Goal: Task Accomplishment & Management: Manage account settings

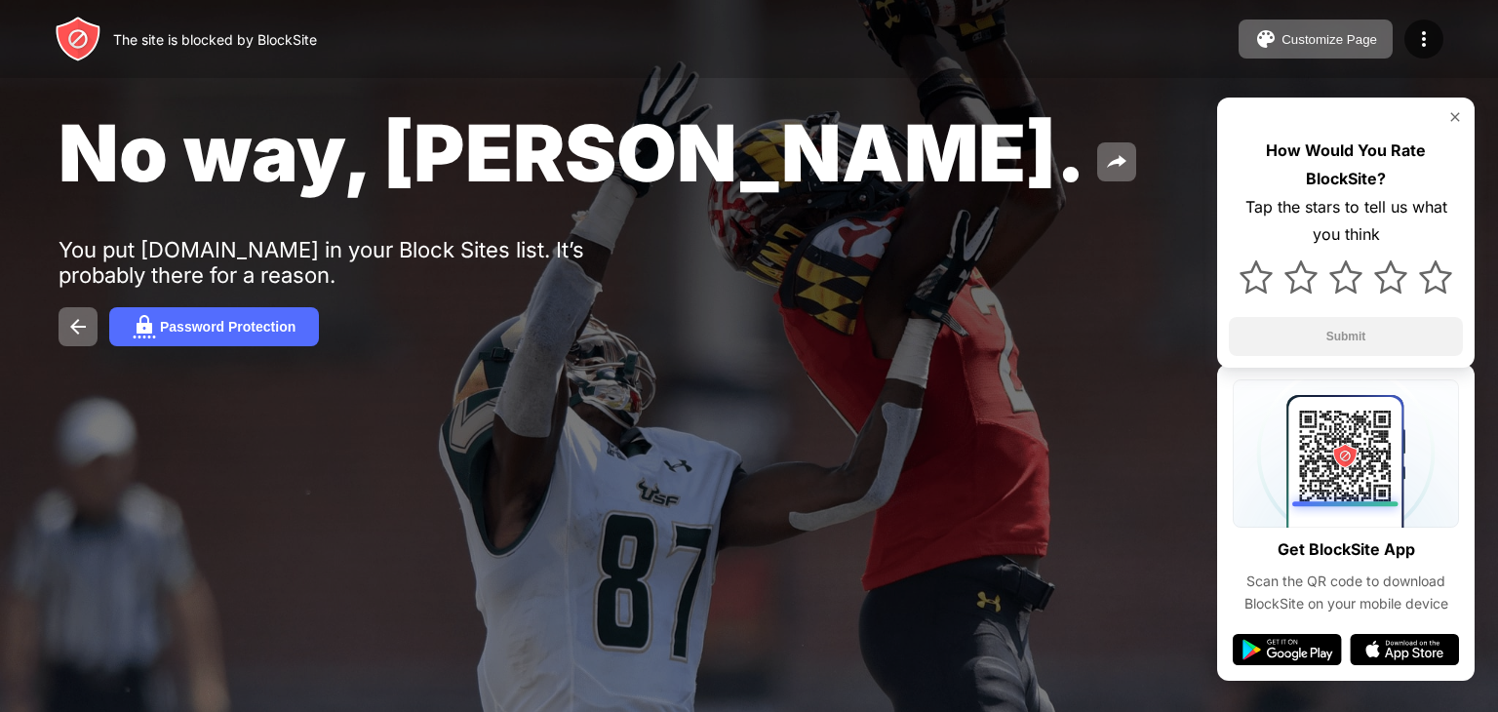
click at [1433, 61] on div "The site is blocked by BlockSite Customize Page Edit Block List Redirect Custom…" at bounding box center [749, 39] width 1498 height 78
click at [1423, 33] on img at bounding box center [1423, 38] width 23 height 23
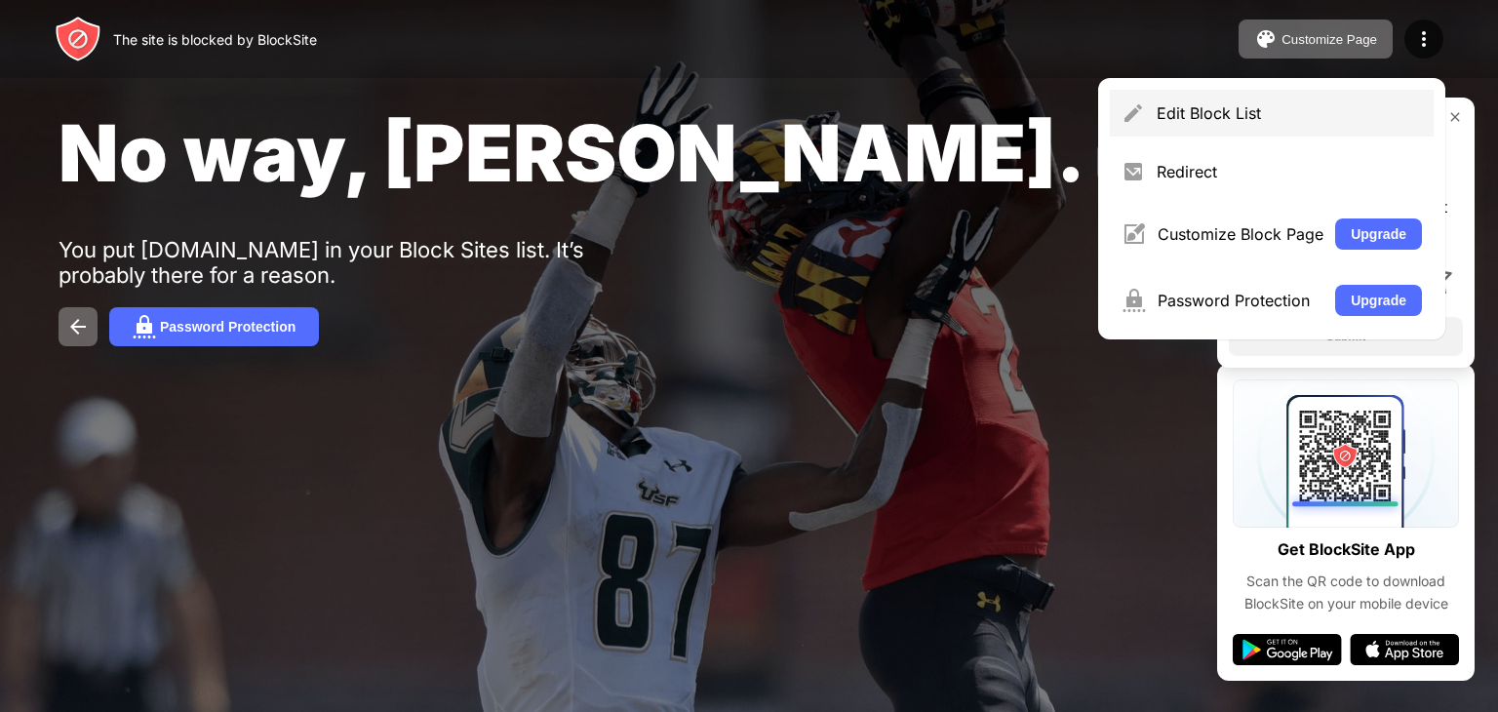
click at [1334, 116] on div "Edit Block List" at bounding box center [1289, 113] width 265 height 20
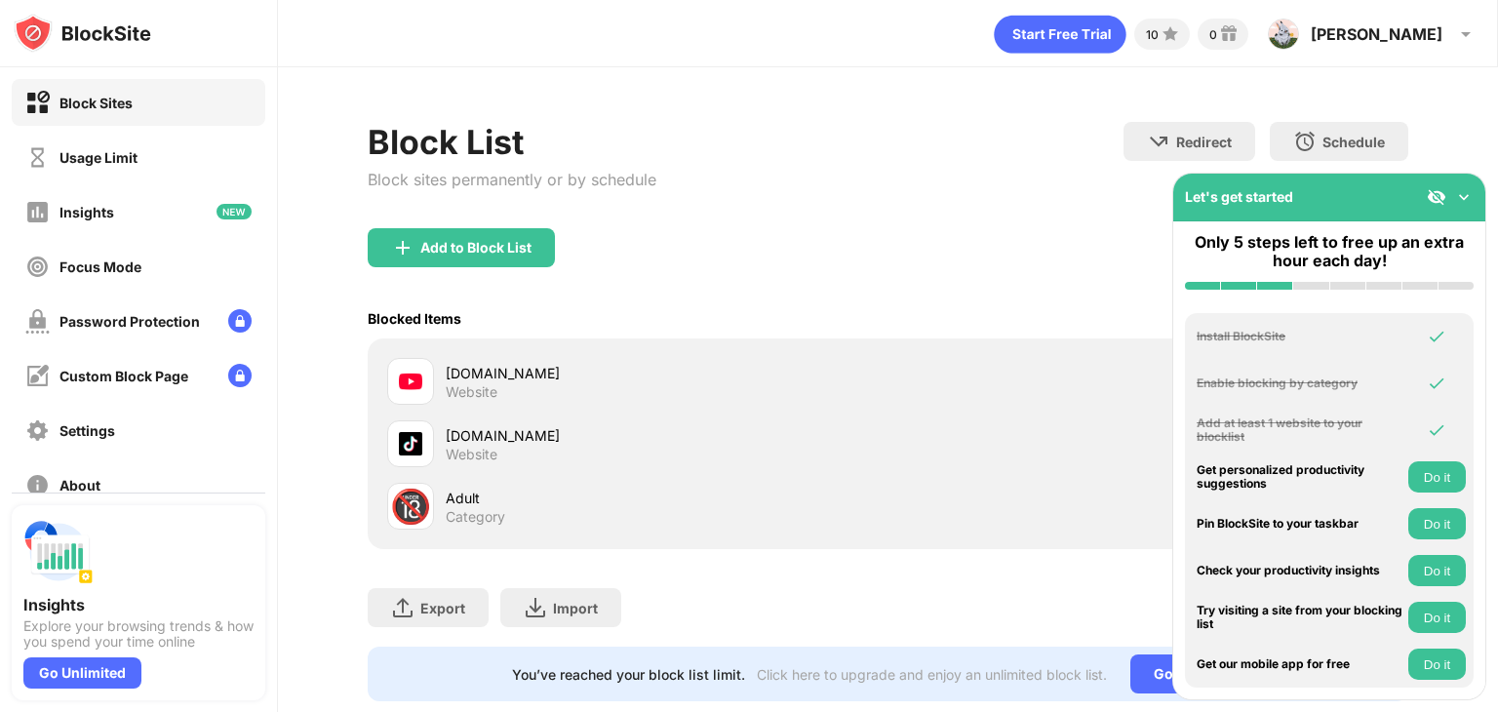
scroll to position [43, 0]
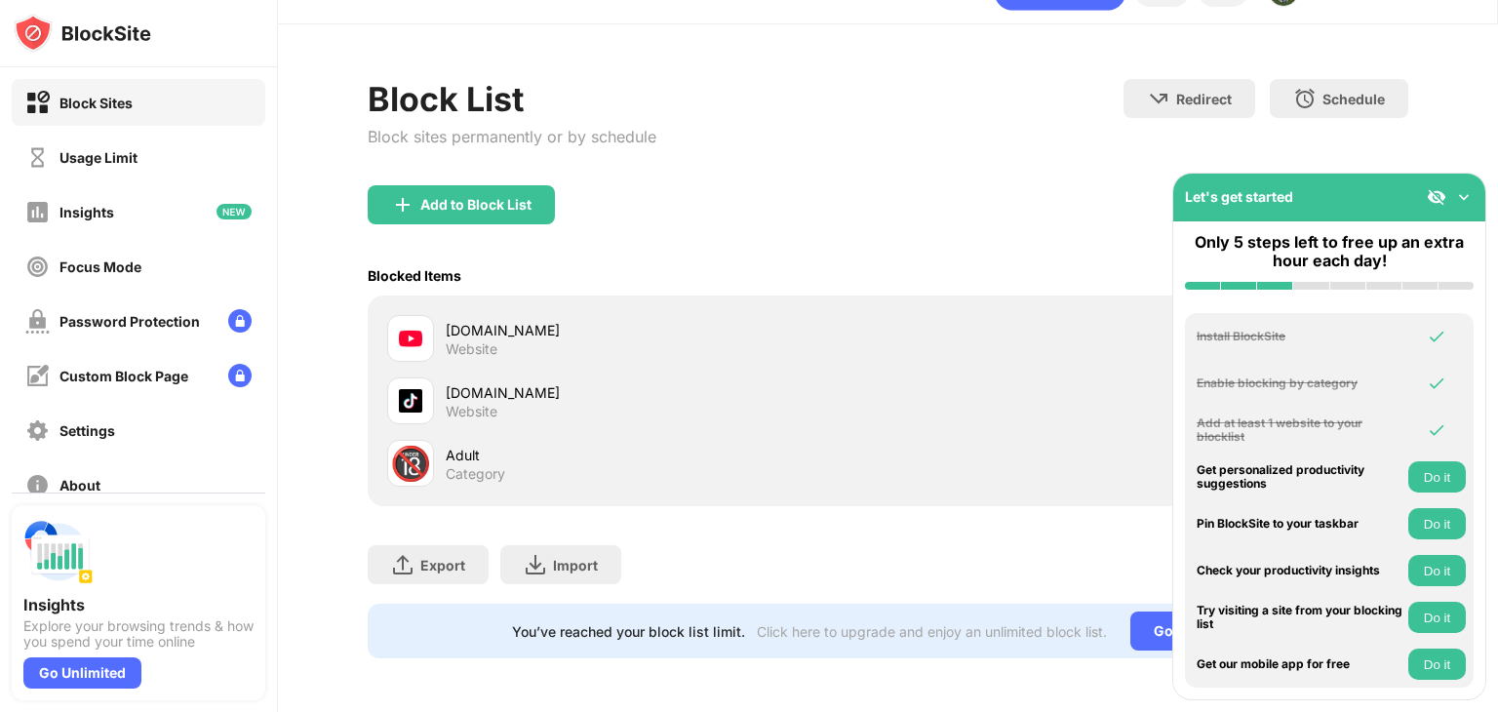
click at [1463, 201] on img at bounding box center [1464, 197] width 20 height 20
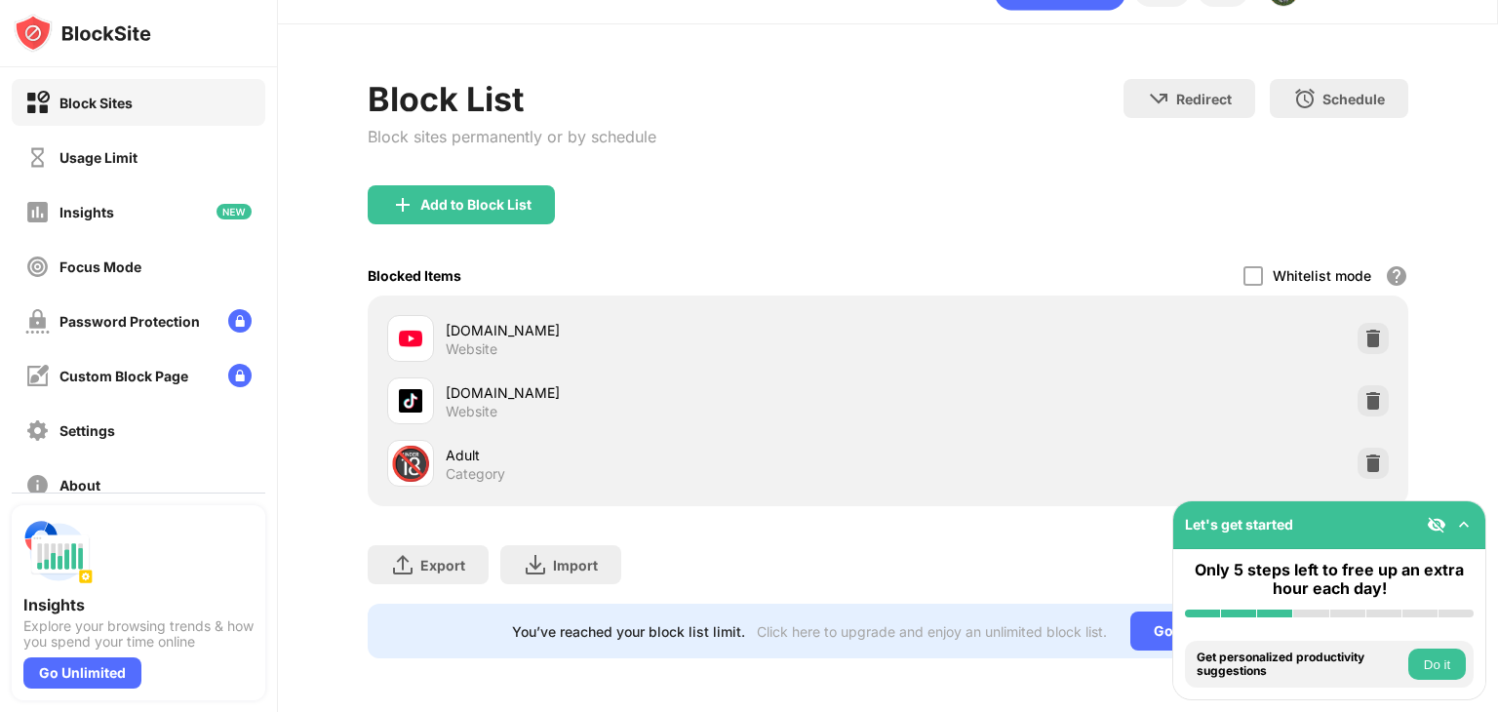
click at [420, 332] on img at bounding box center [410, 338] width 23 height 23
click at [514, 215] on div "Add to Block List" at bounding box center [461, 204] width 187 height 39
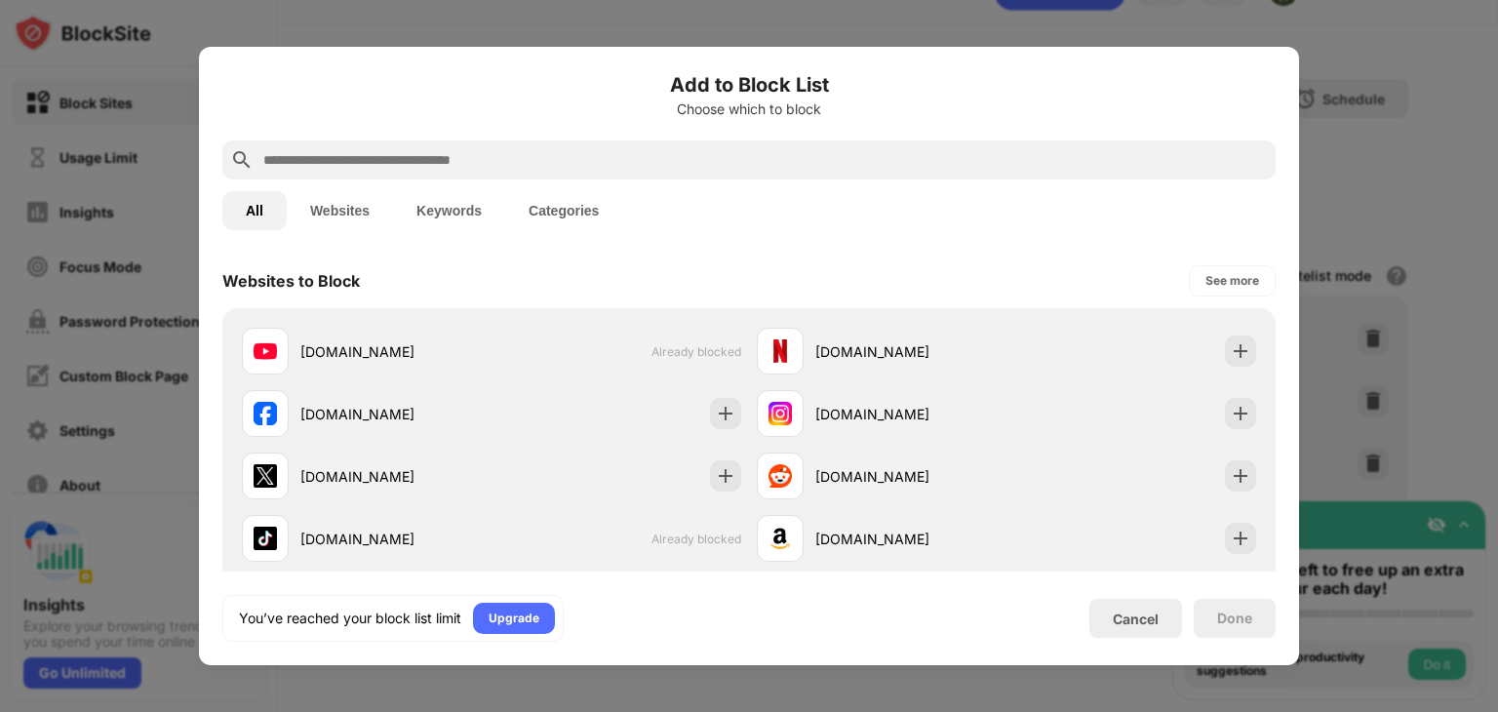
scroll to position [262, 0]
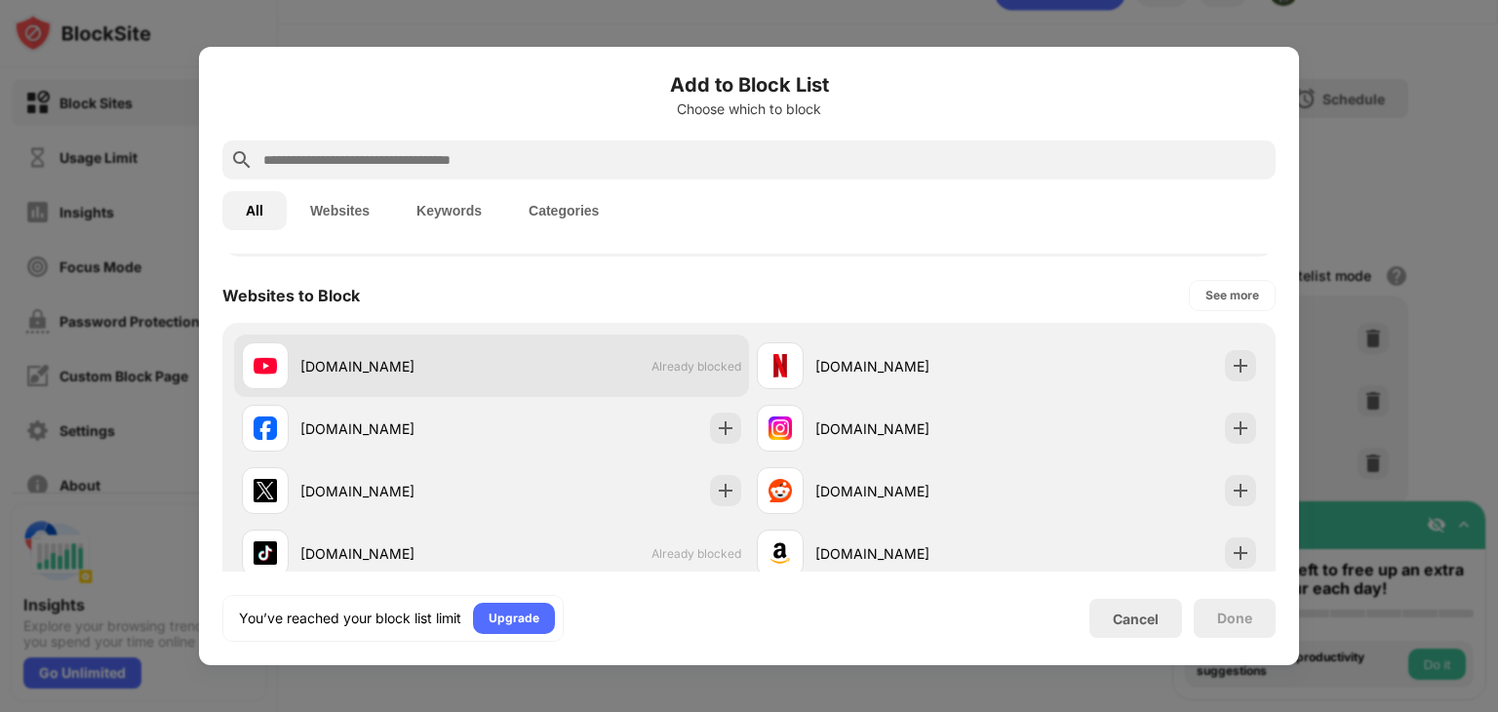
click at [620, 357] on div "youtube.com Already blocked" at bounding box center [491, 365] width 515 height 62
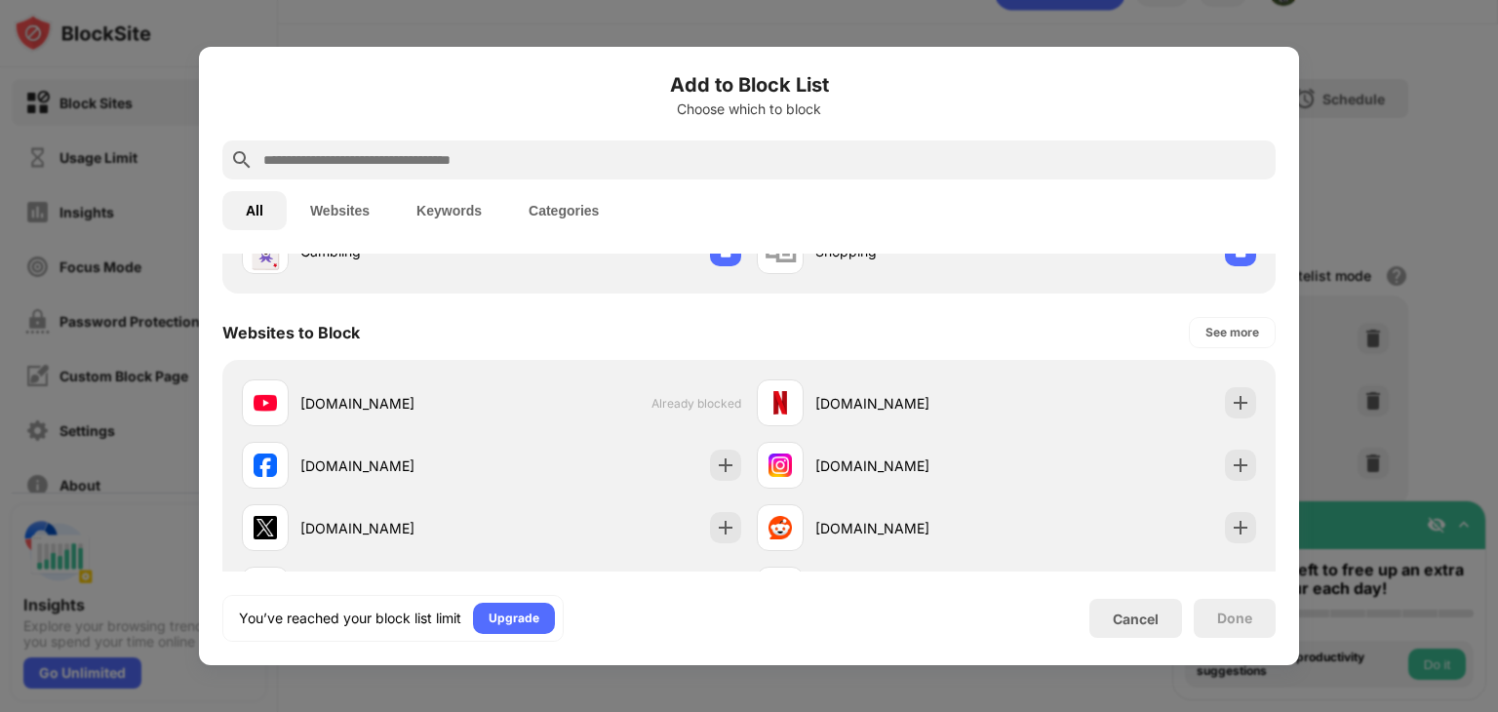
scroll to position [228, 0]
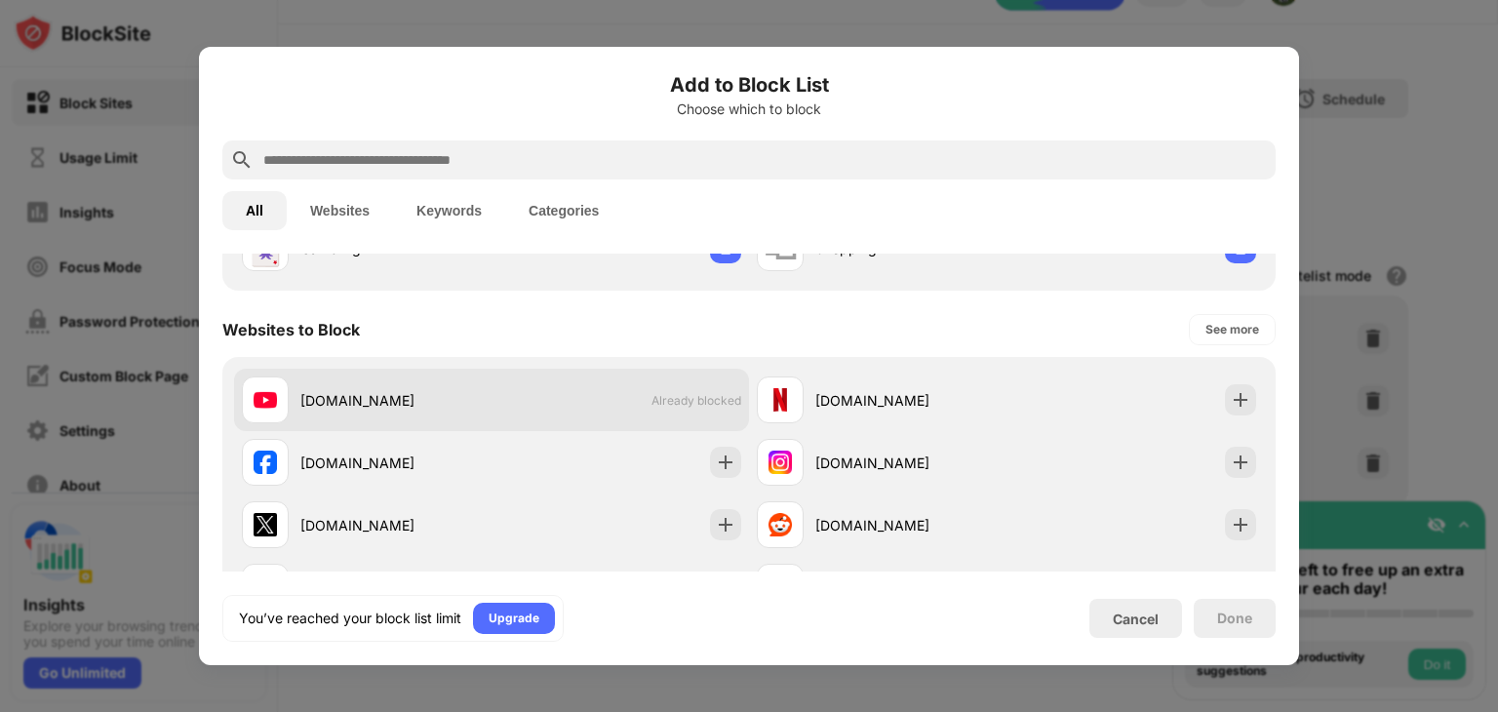
click at [714, 405] on span "Already blocked" at bounding box center [696, 400] width 90 height 15
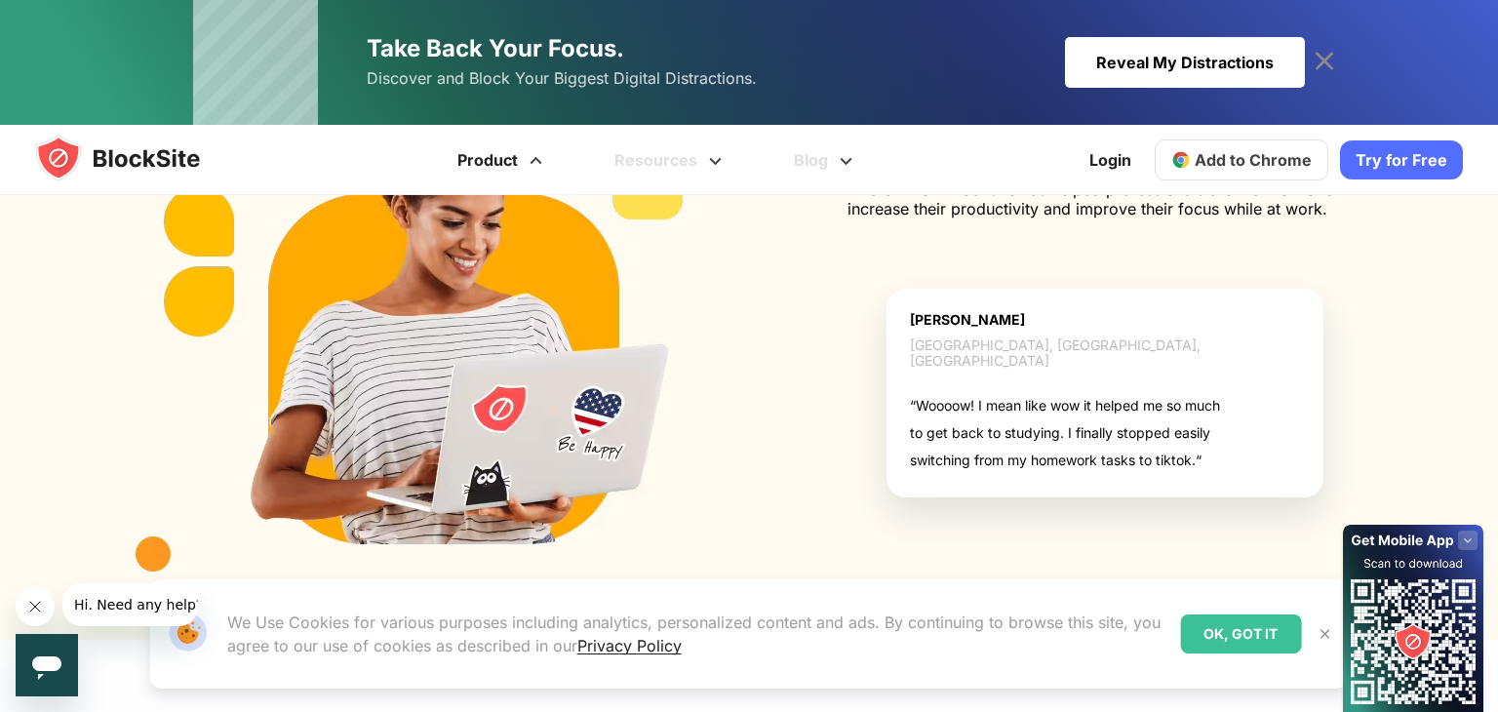
scroll to position [1645, 0]
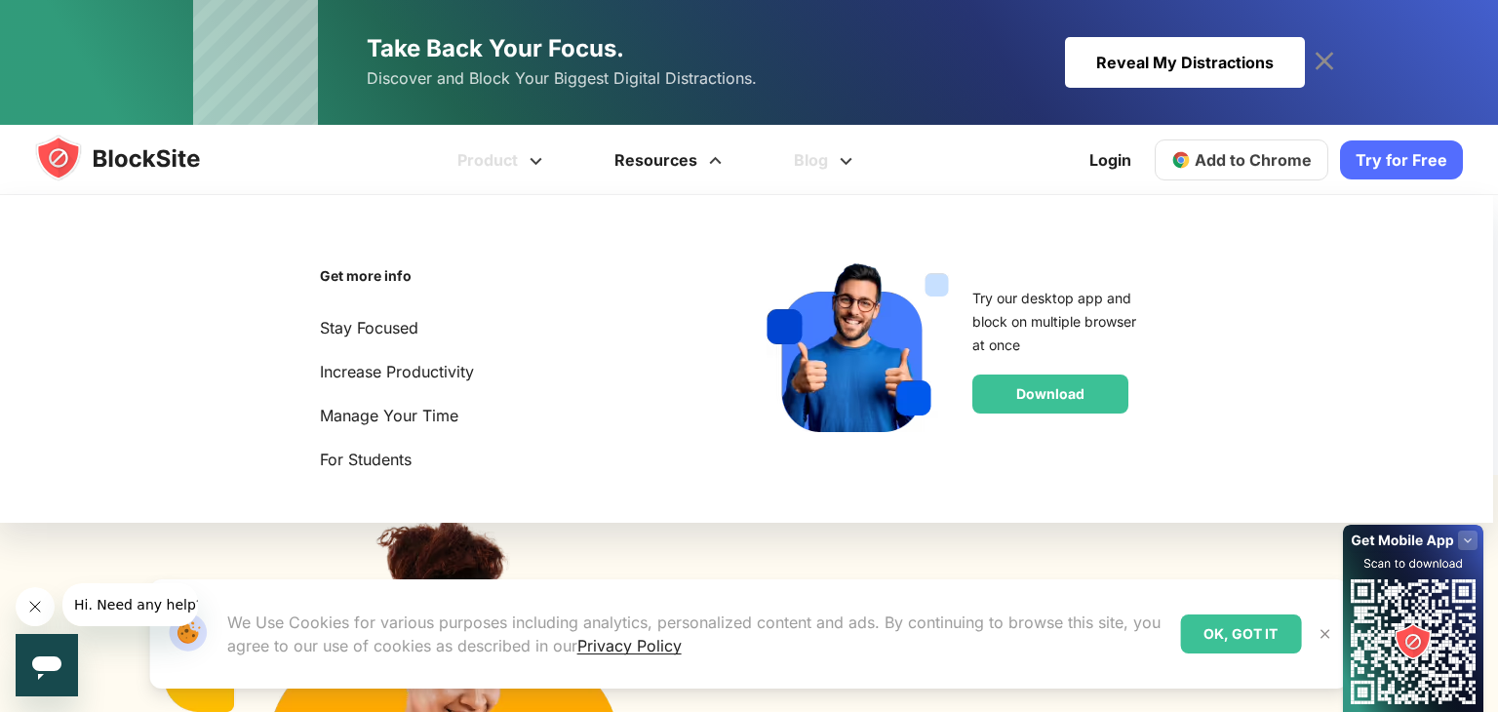
click at [687, 157] on link "Resources" at bounding box center [670, 160] width 179 height 70
click at [506, 156] on link "Product" at bounding box center [502, 160] width 157 height 70
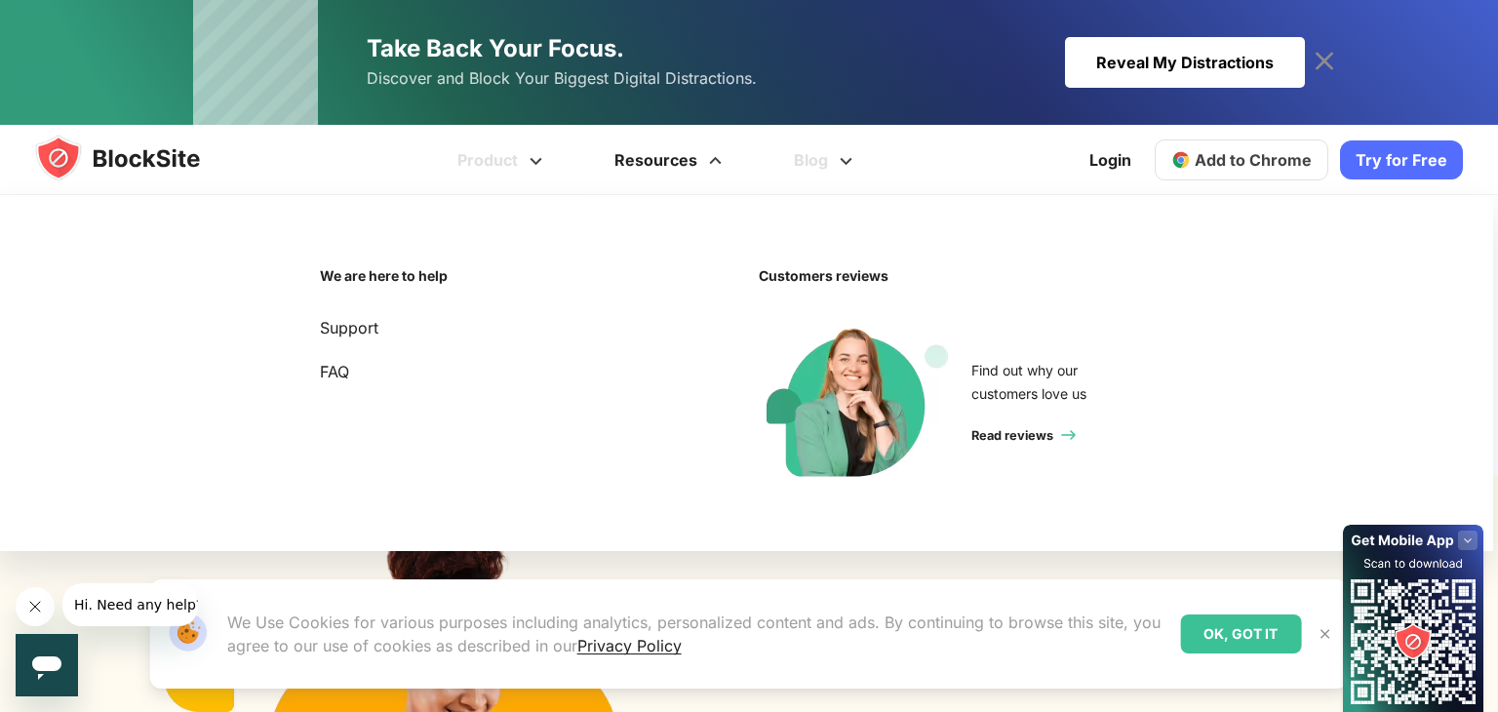
click at [691, 152] on link "Resources" at bounding box center [670, 160] width 179 height 70
click at [783, 154] on link "Blog" at bounding box center [826, 160] width 131 height 70
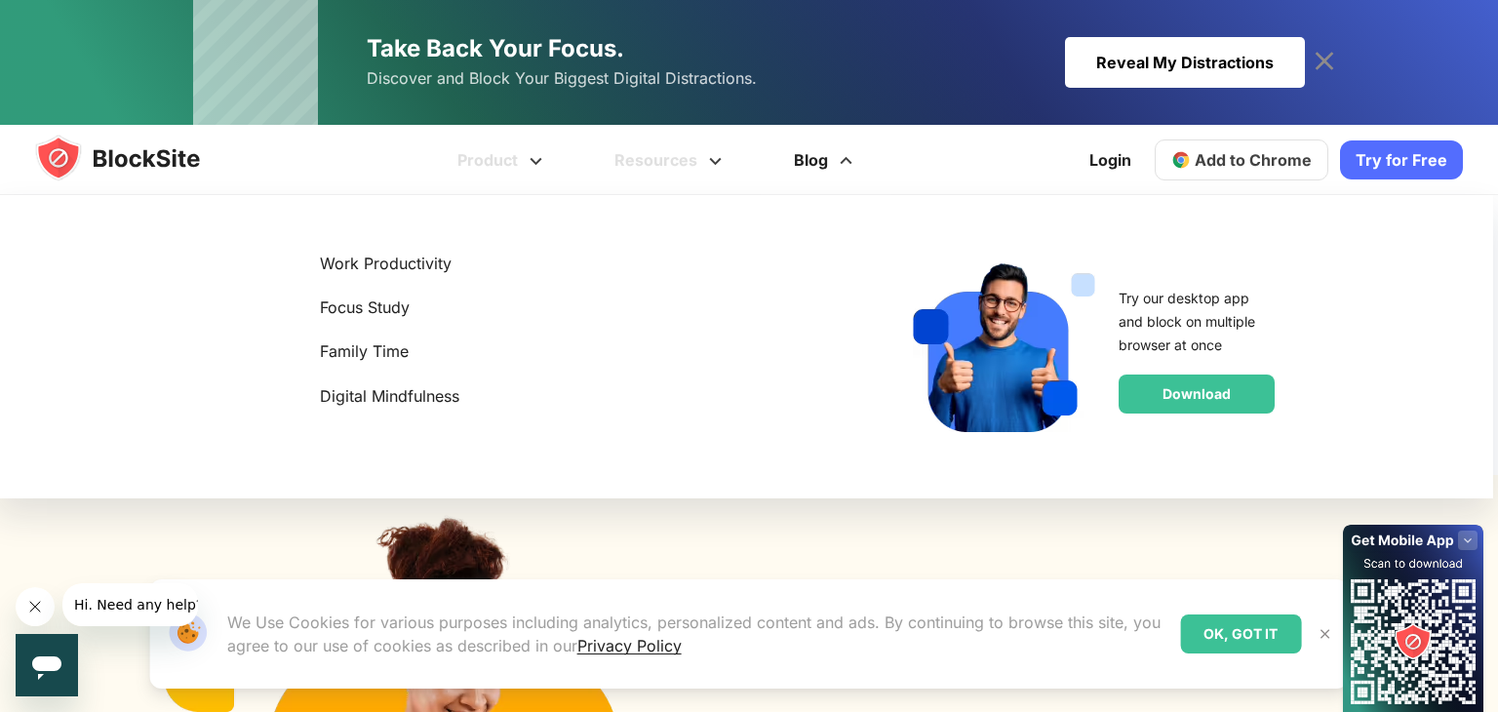
click at [819, 159] on link "Blog" at bounding box center [826, 160] width 131 height 70
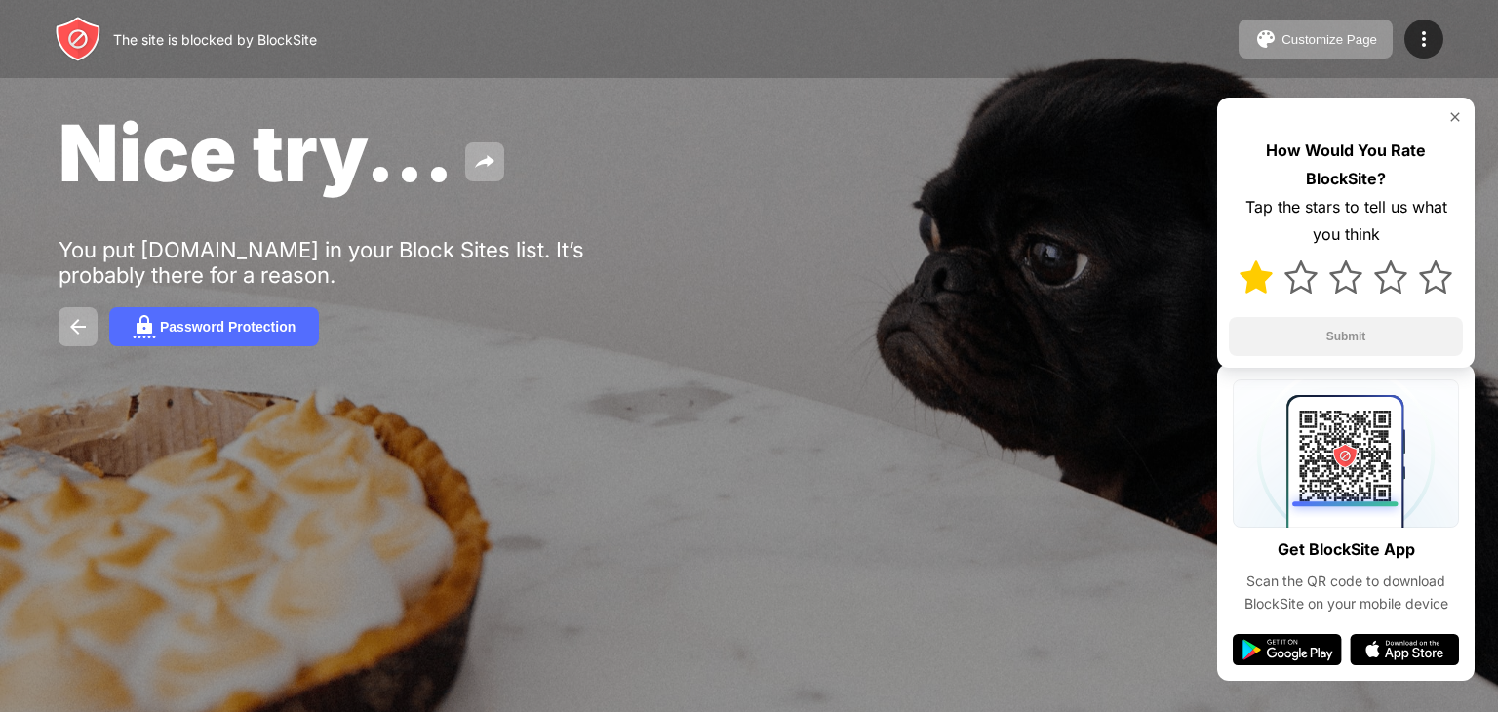
click at [1248, 279] on img at bounding box center [1255, 276] width 33 height 33
click at [1331, 332] on button "Submit" at bounding box center [1346, 336] width 234 height 39
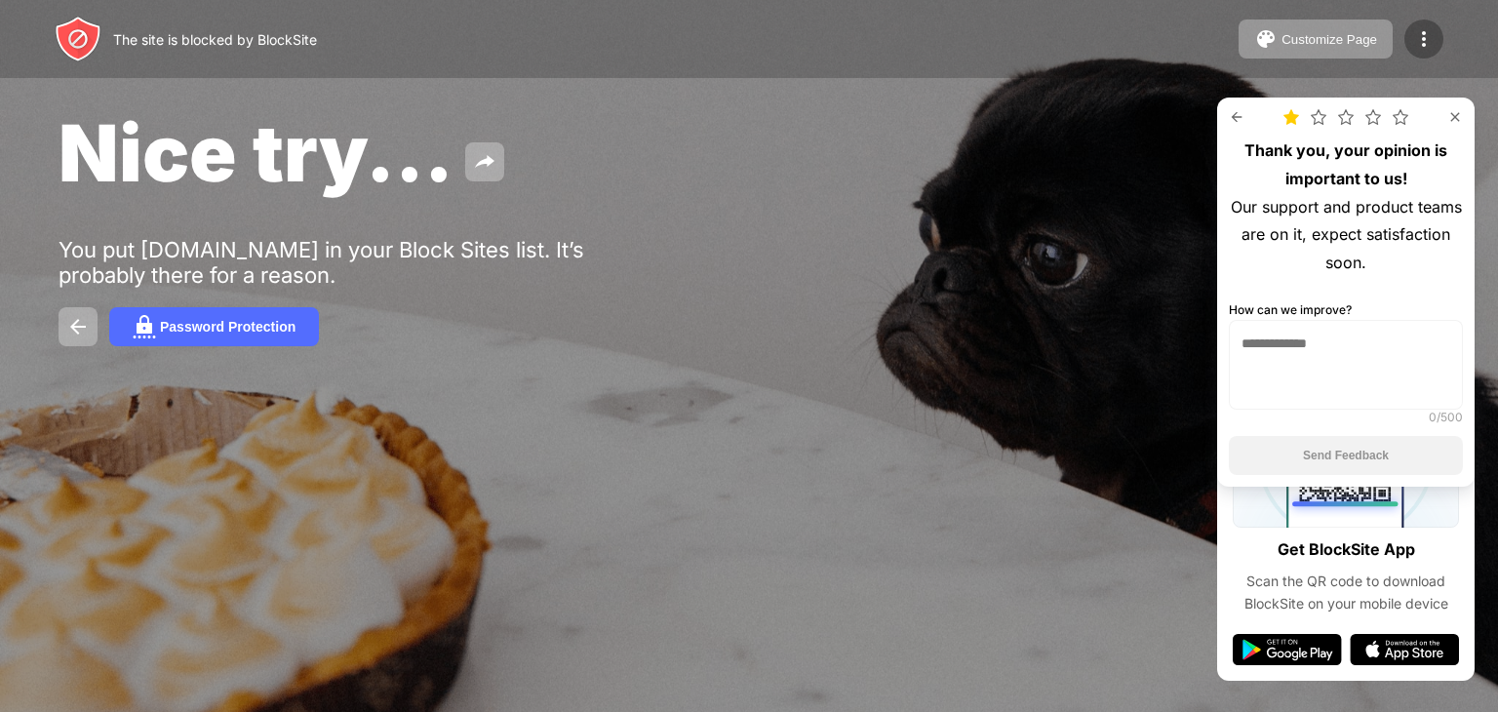
click at [1429, 41] on img at bounding box center [1423, 38] width 23 height 23
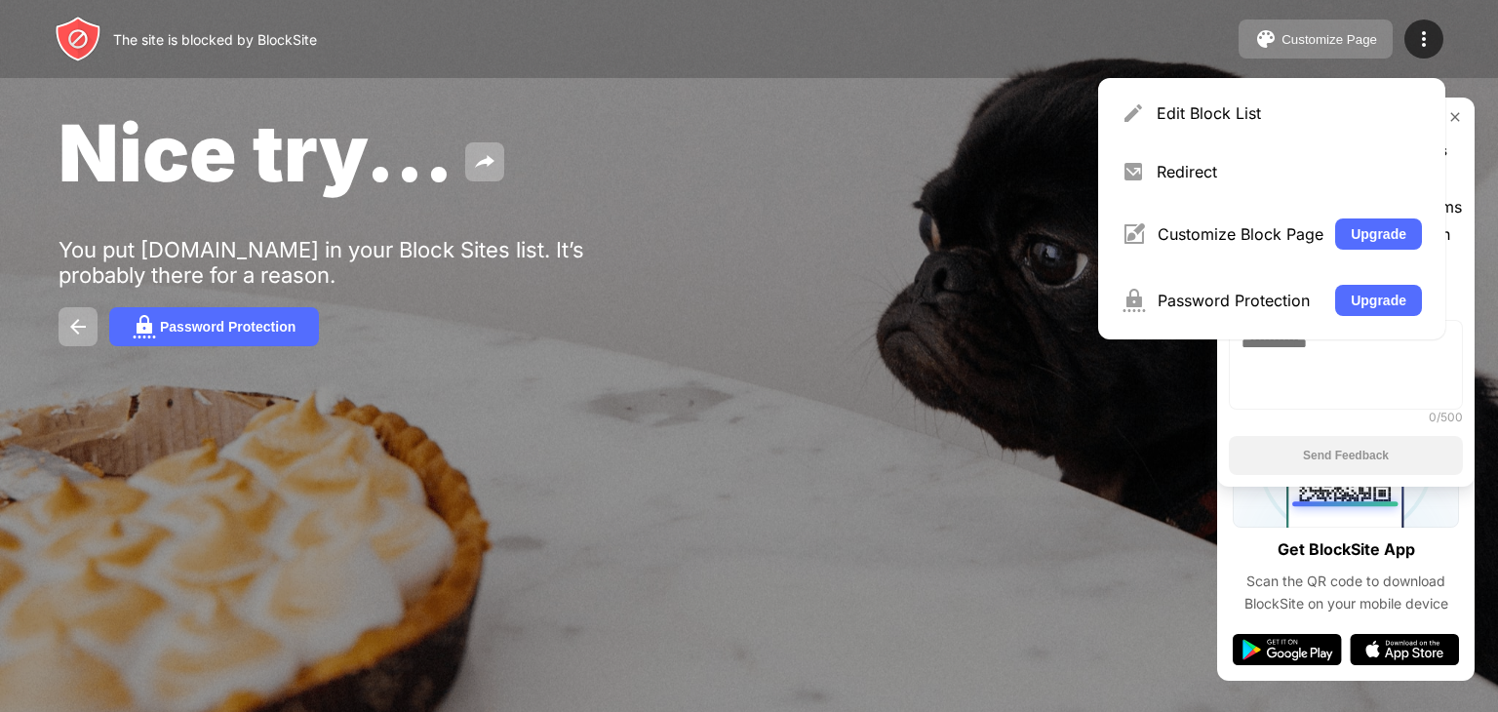
click at [1332, 32] on div "Customize Page" at bounding box center [1329, 39] width 96 height 15
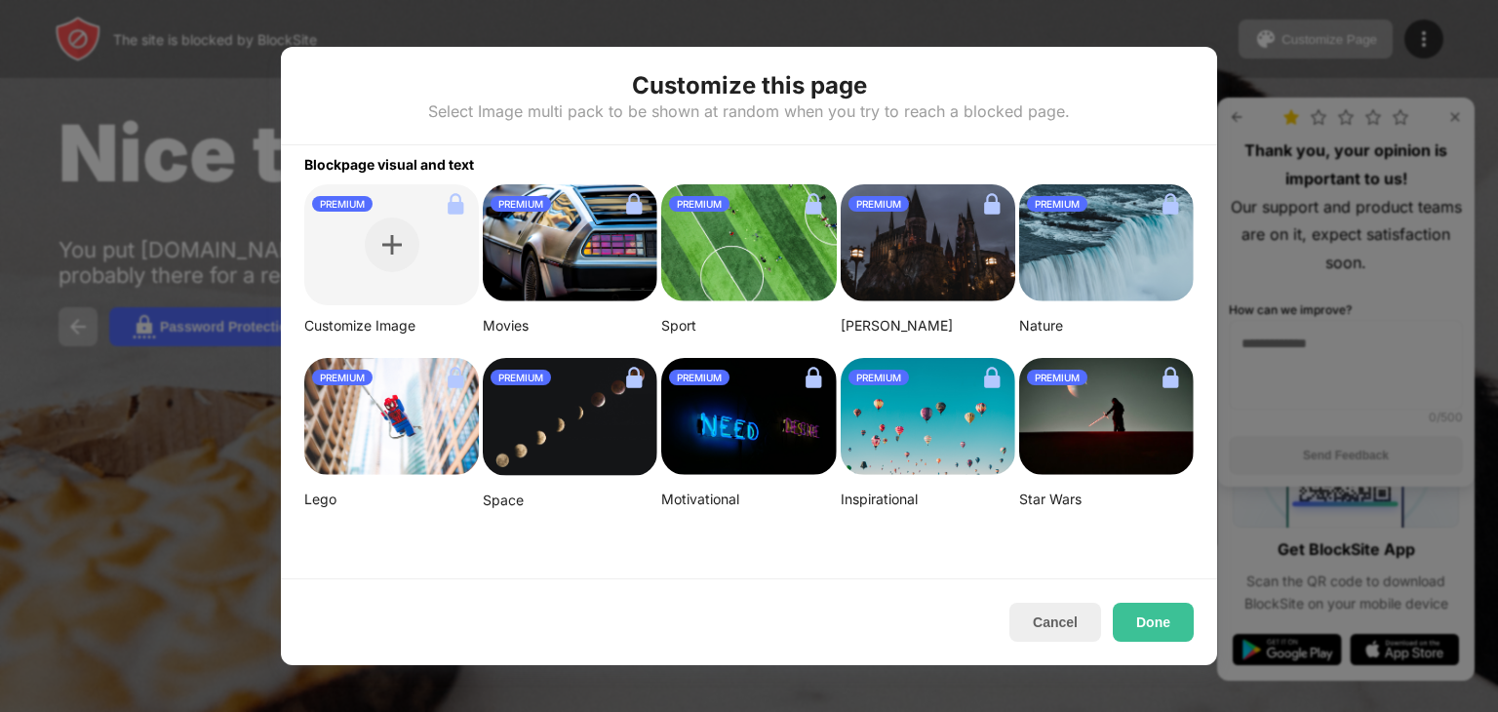
click at [1238, 45] on div at bounding box center [749, 356] width 1498 height 712
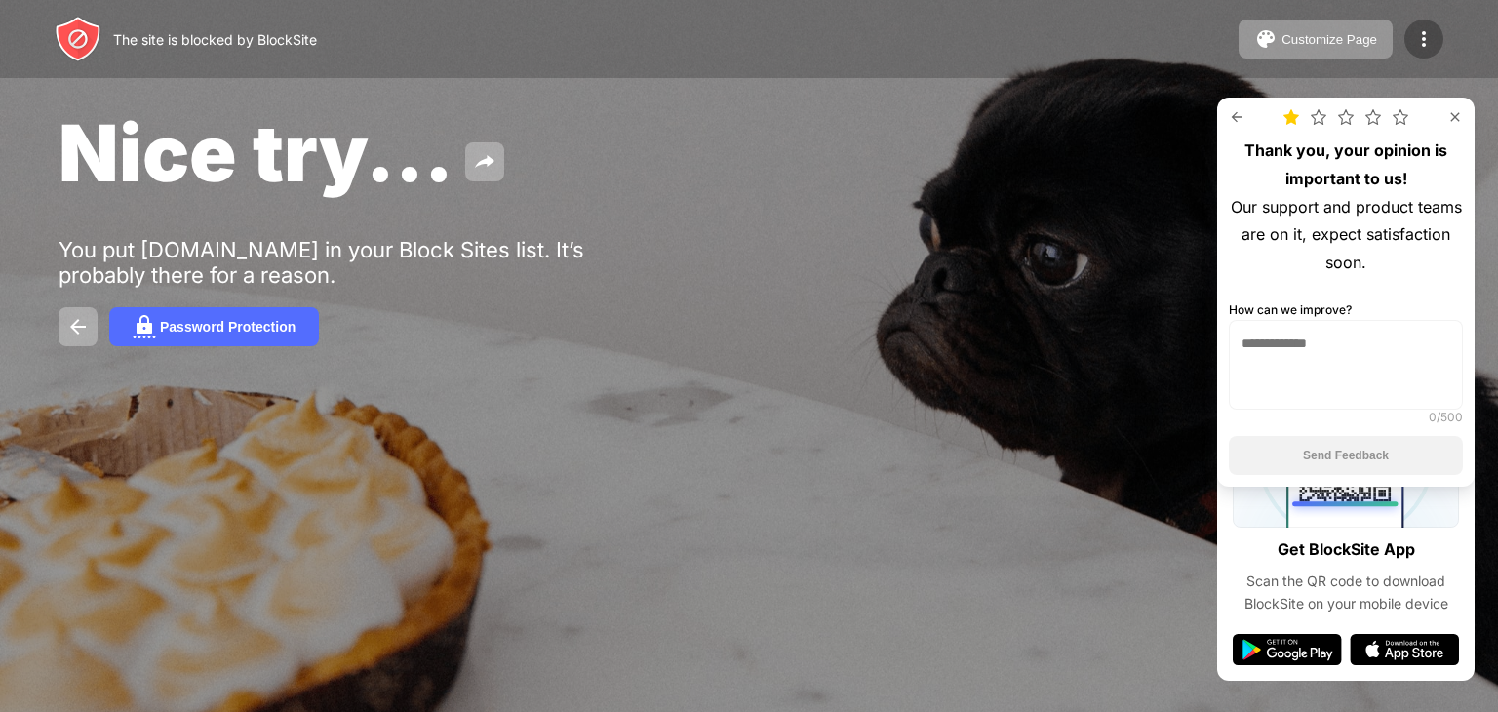
click at [1415, 32] on img at bounding box center [1423, 38] width 23 height 23
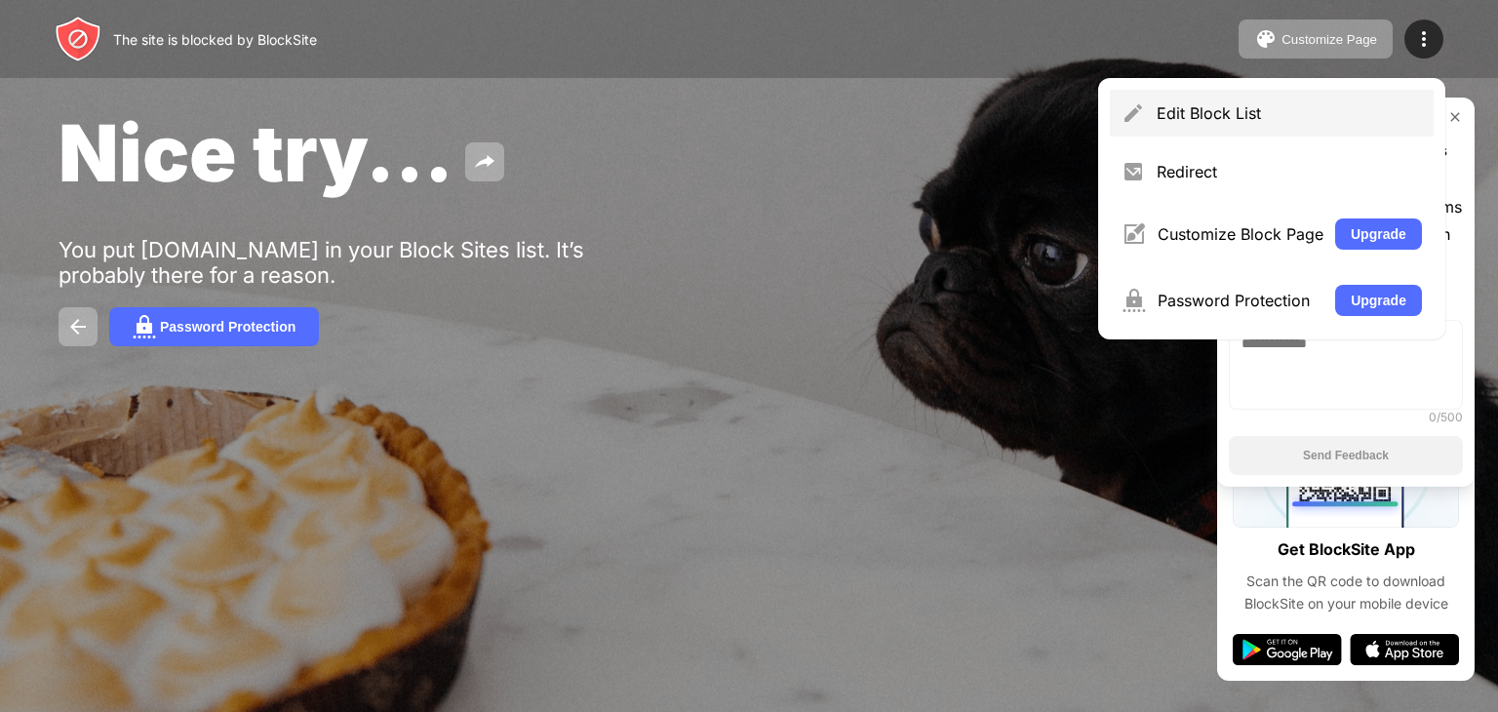
click at [1276, 116] on div "Edit Block List" at bounding box center [1289, 113] width 265 height 20
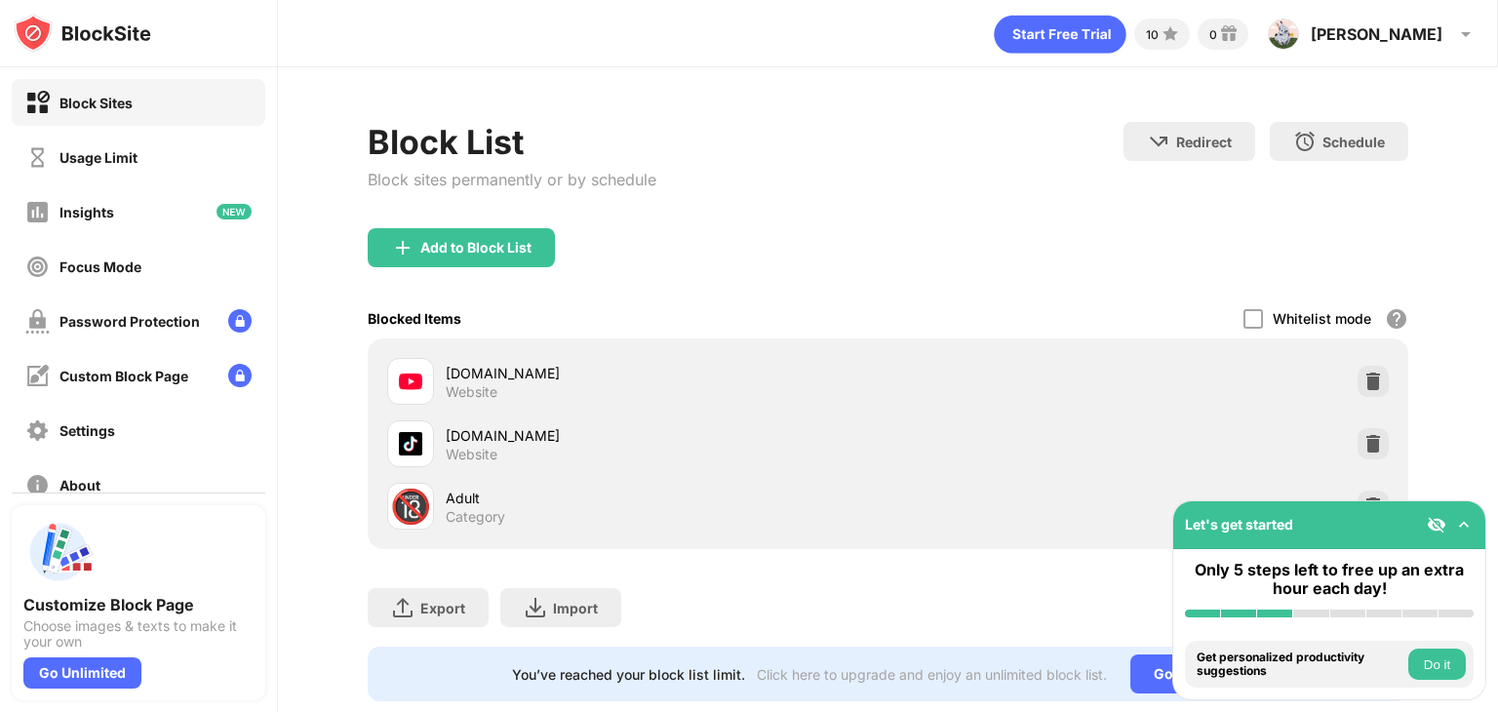
scroll to position [43, 0]
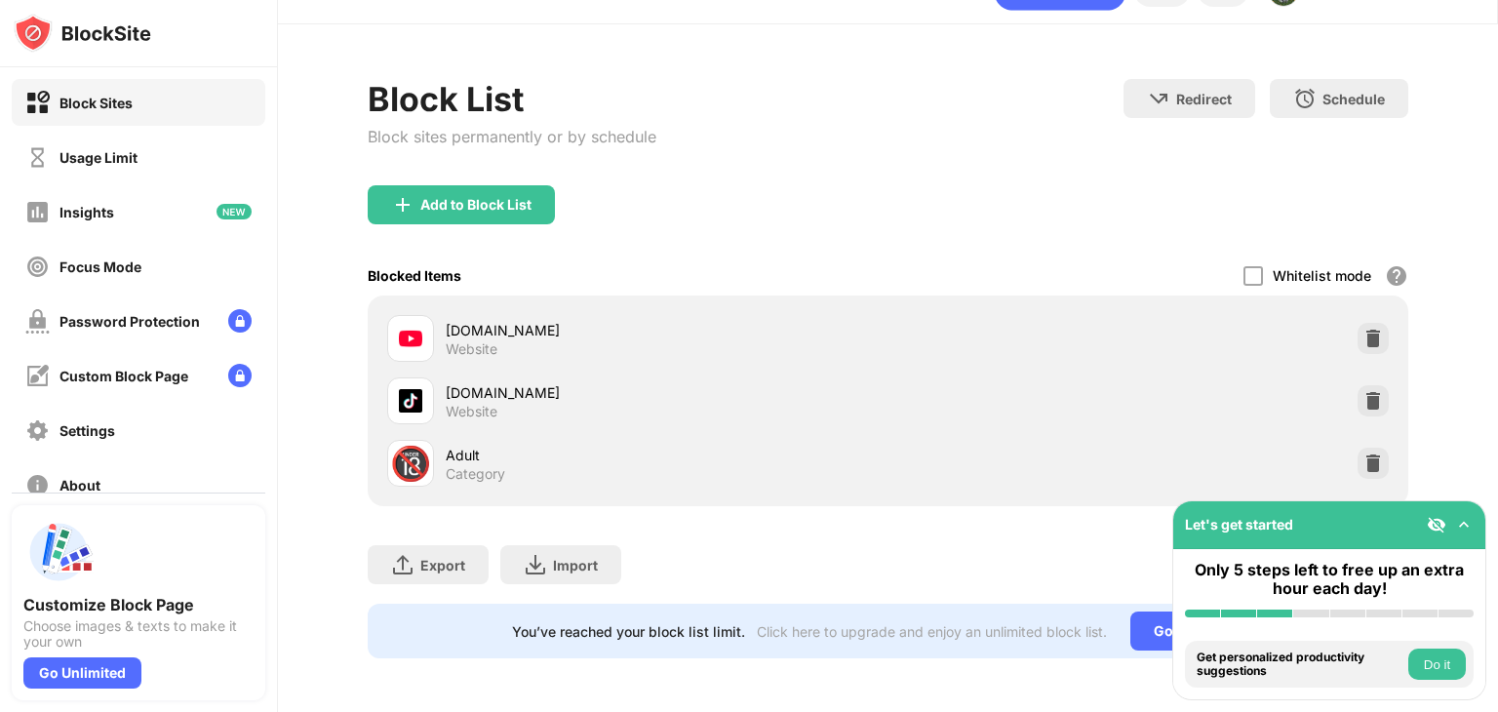
click at [385, 320] on div "youtube.com Website" at bounding box center [887, 338] width 1017 height 62
click at [411, 336] on img at bounding box center [410, 338] width 23 height 23
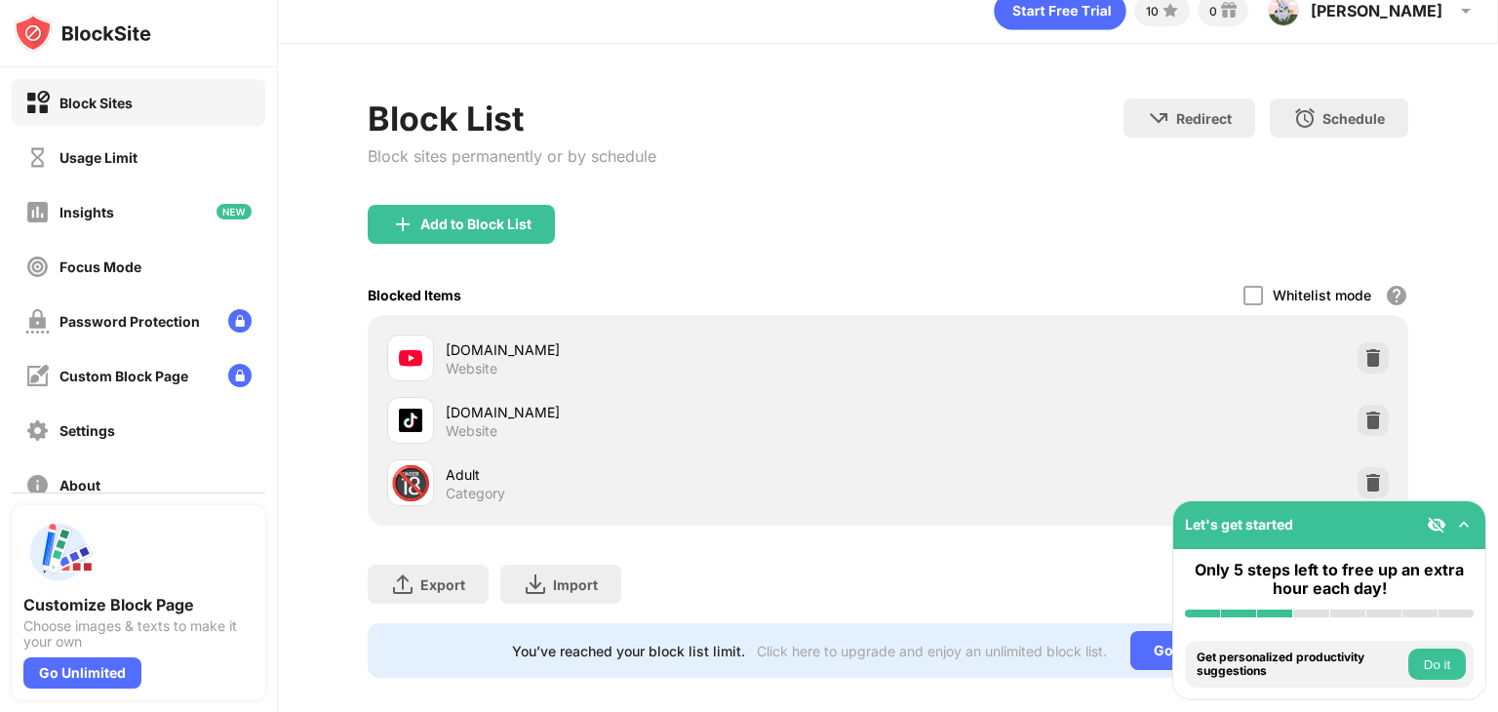
scroll to position [0, 0]
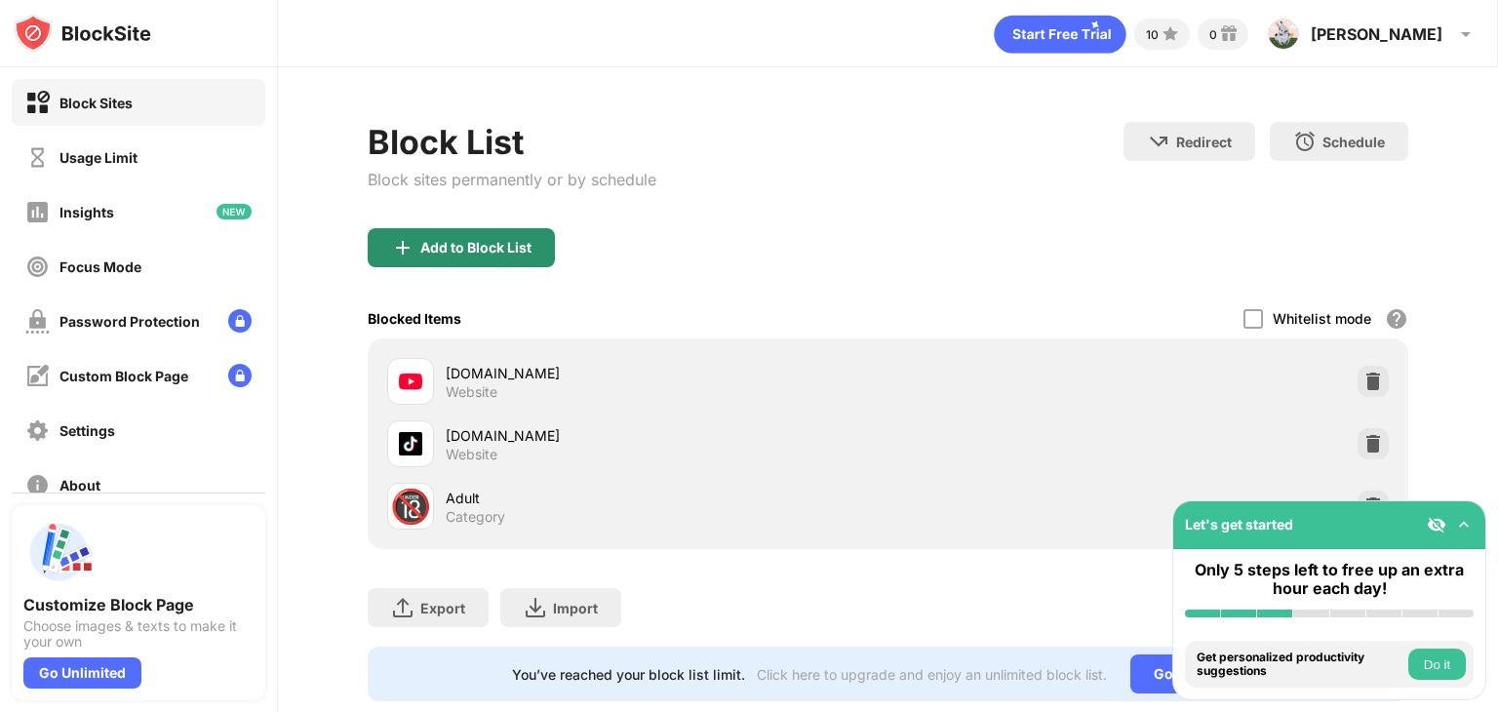
click at [516, 260] on div "Add to Block List" at bounding box center [461, 247] width 187 height 39
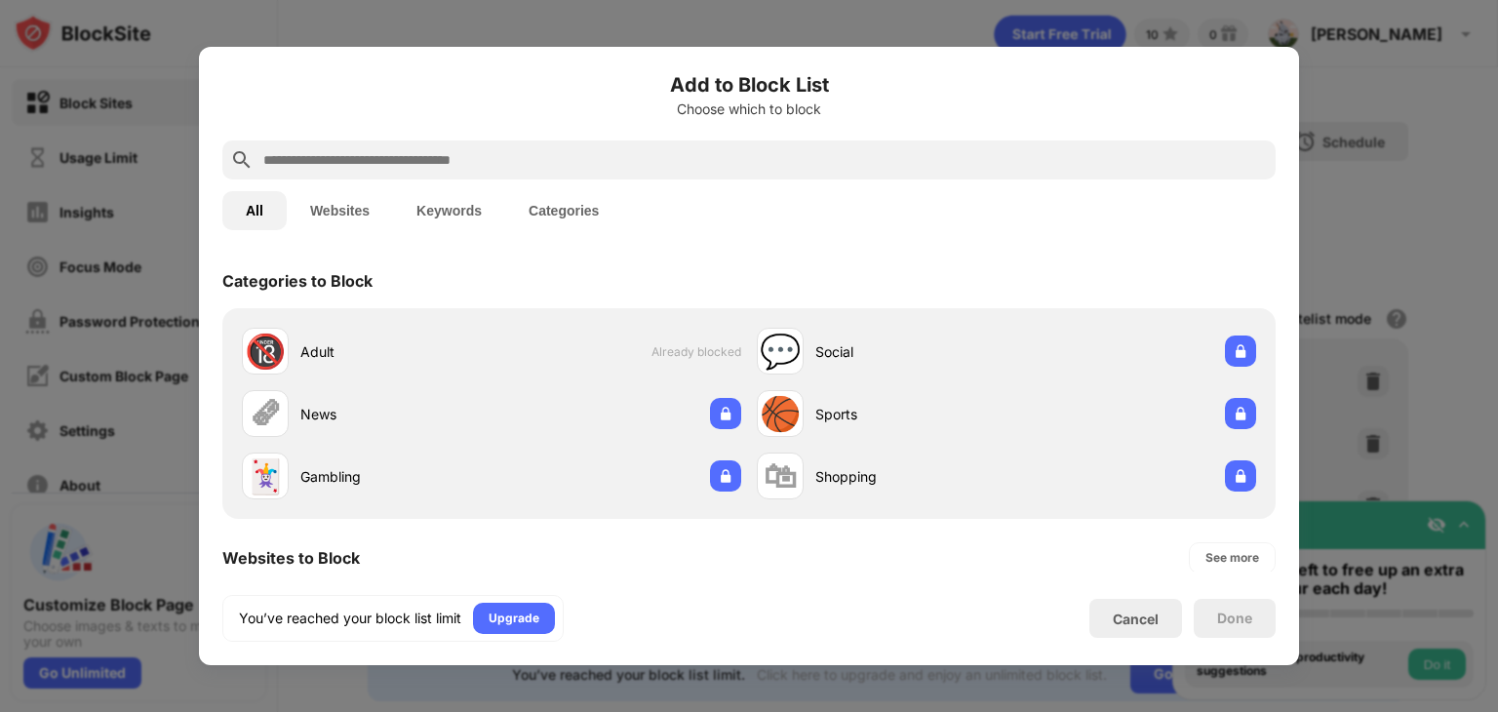
click at [1418, 175] on div at bounding box center [749, 356] width 1498 height 712
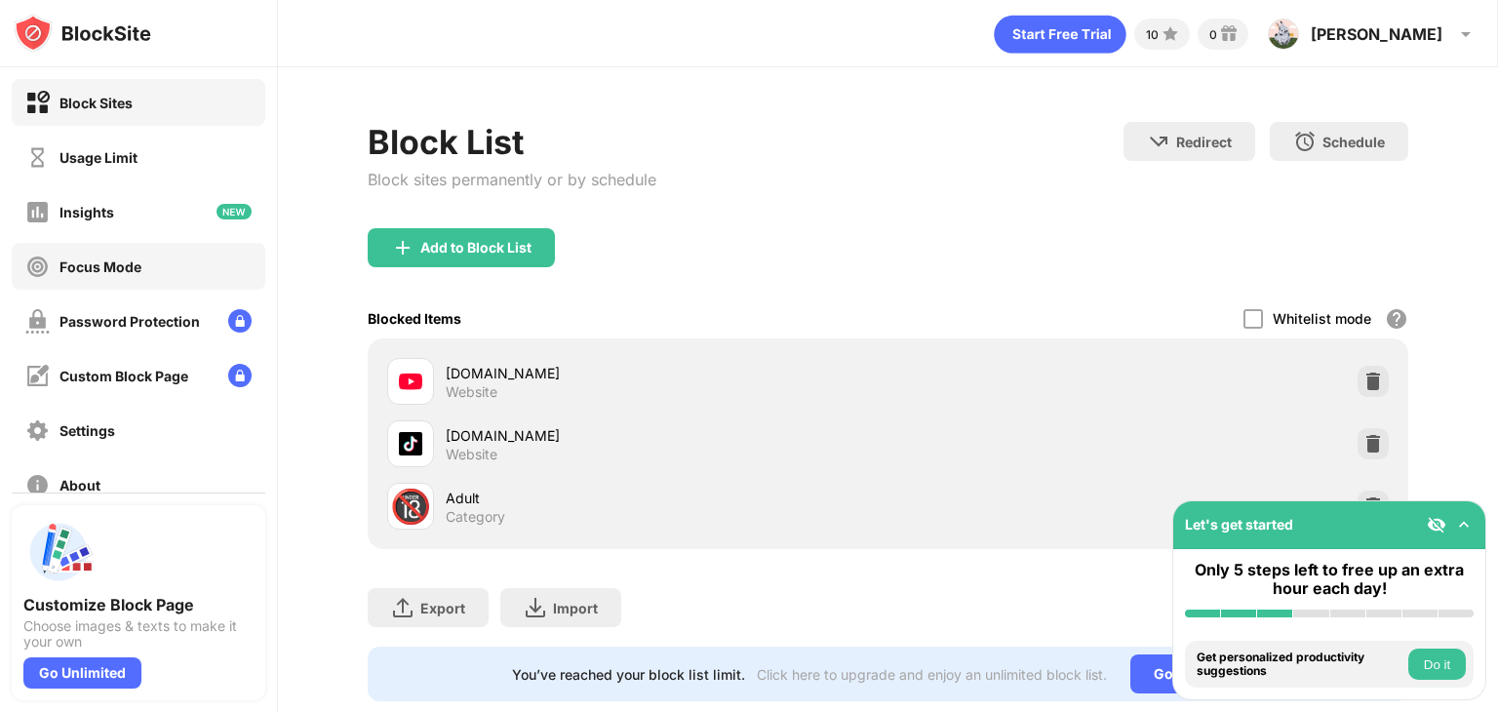
click at [89, 274] on div "Focus Mode" at bounding box center [100, 266] width 82 height 17
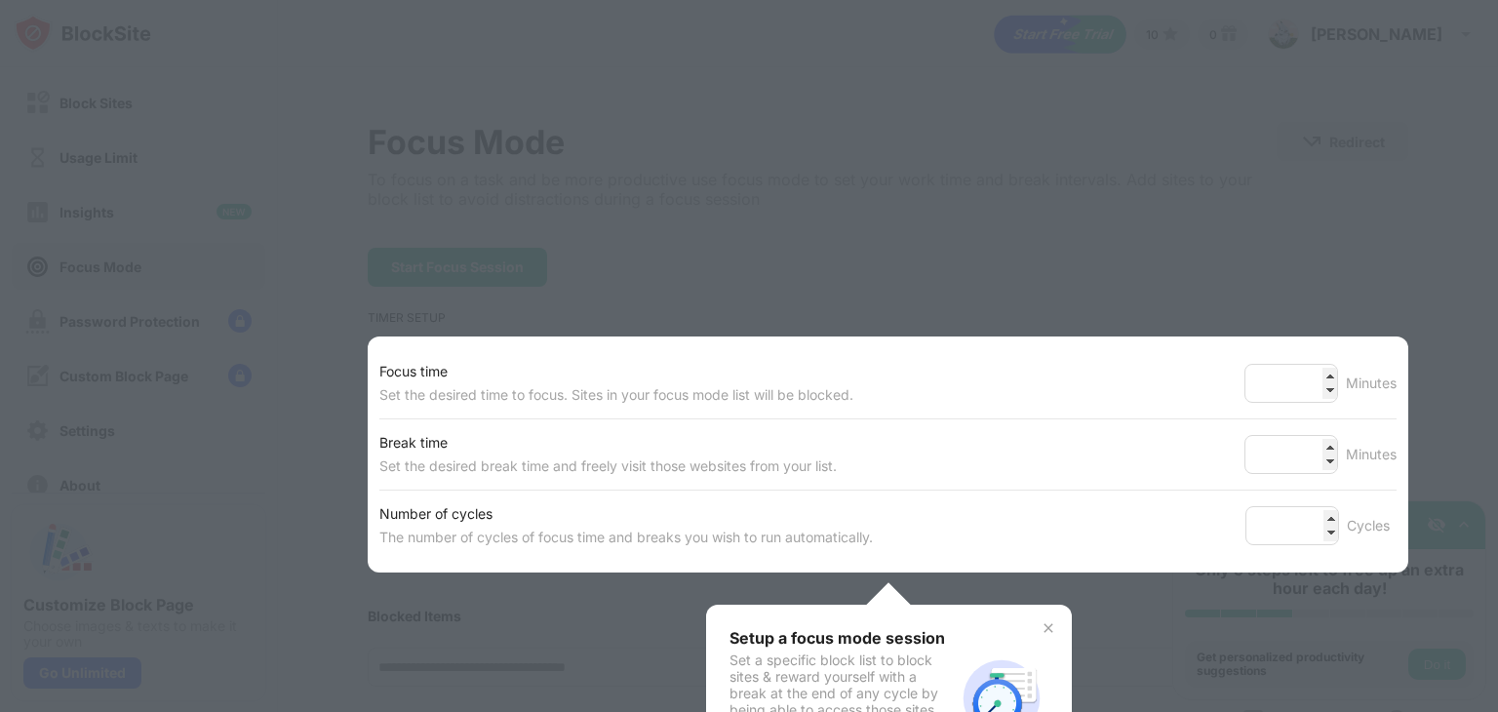
click at [718, 328] on div at bounding box center [749, 356] width 1498 height 712
click at [739, 303] on div at bounding box center [749, 356] width 1498 height 712
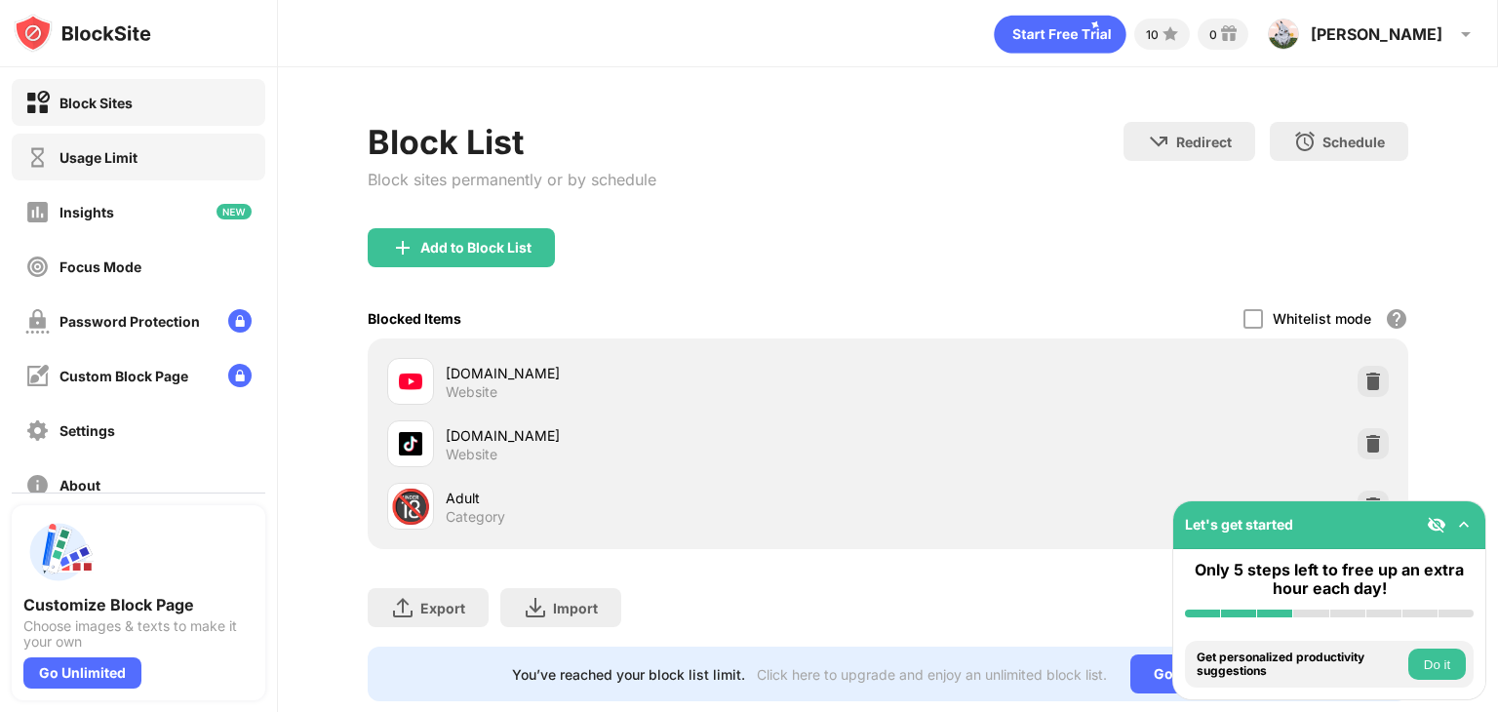
click at [153, 156] on div "Usage Limit" at bounding box center [139, 157] width 254 height 47
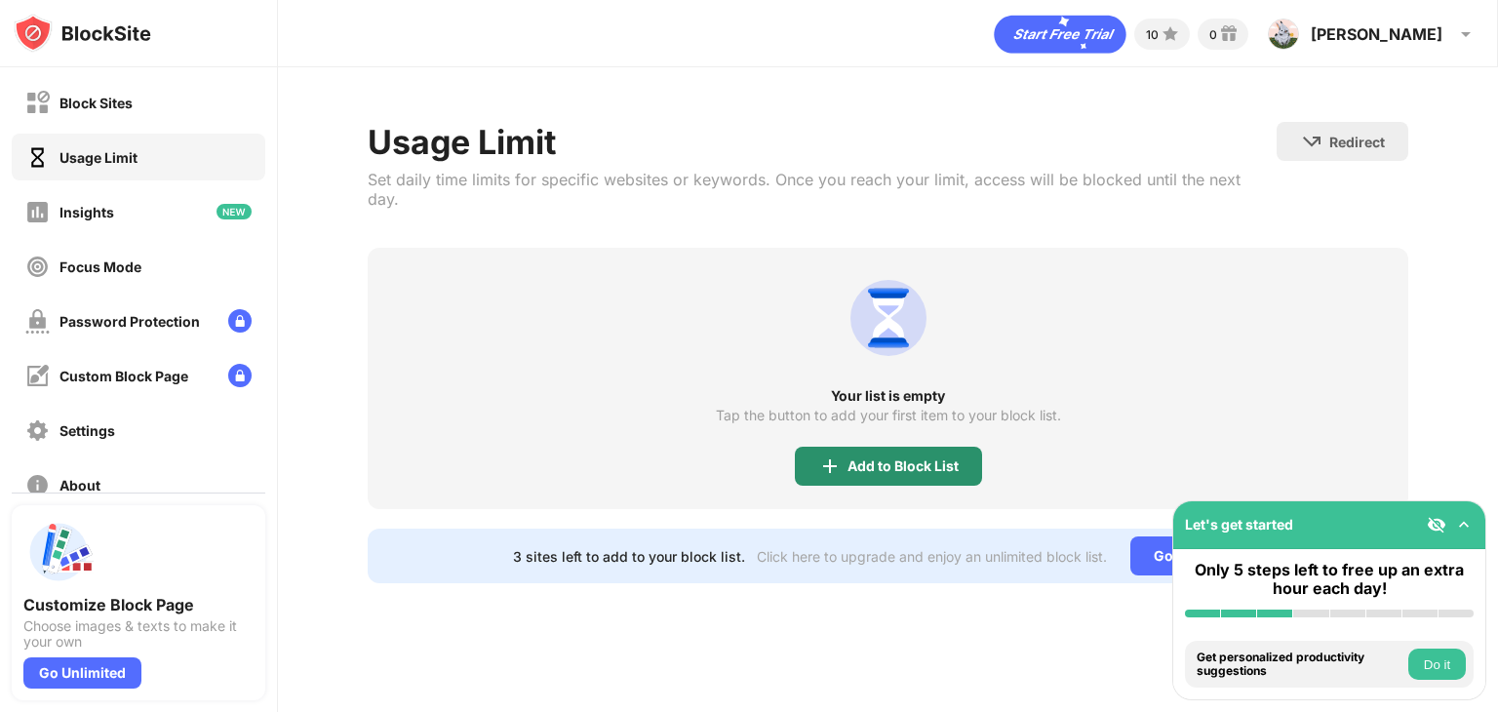
click at [892, 458] on div "Add to Block List" at bounding box center [902, 466] width 111 height 16
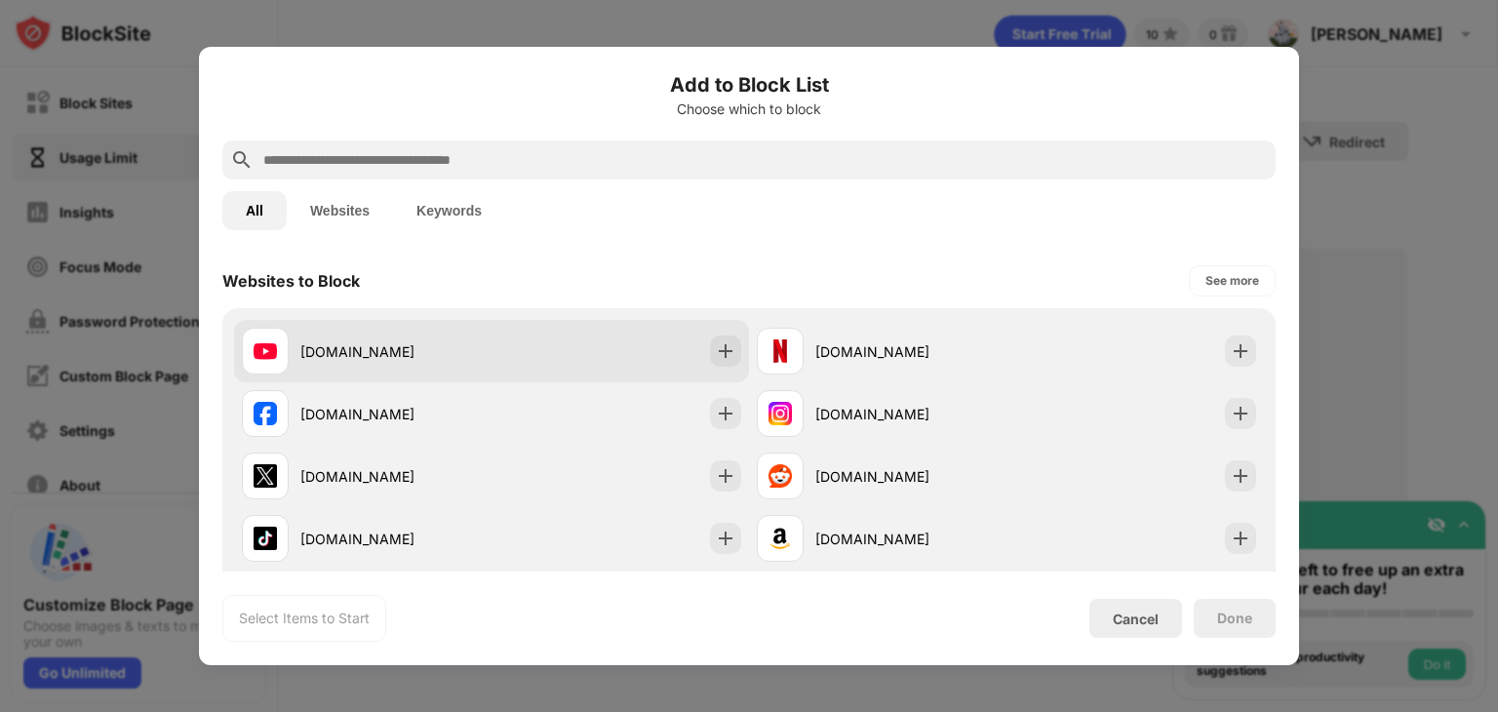
click at [627, 338] on div "youtube.com" at bounding box center [491, 351] width 515 height 62
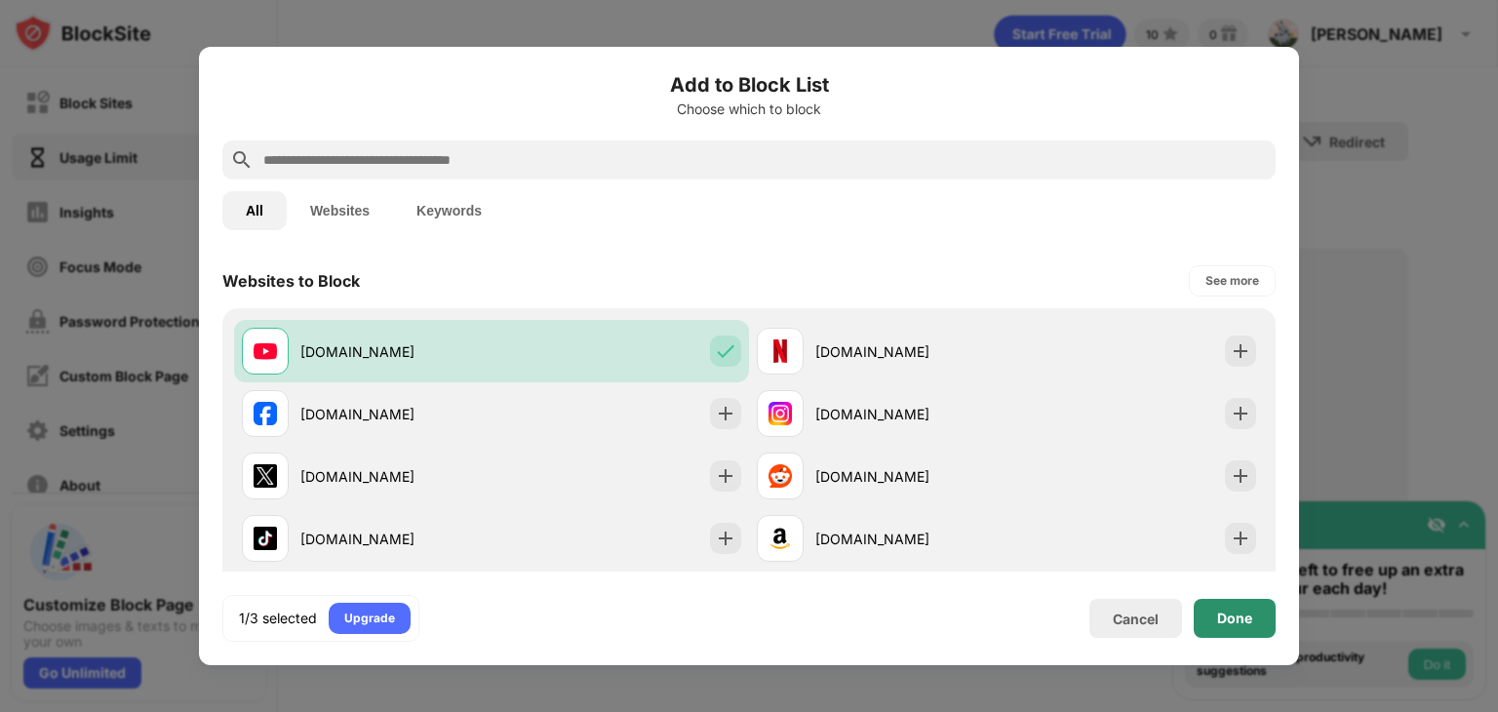
click at [1231, 626] on div "Done" at bounding box center [1235, 618] width 82 height 39
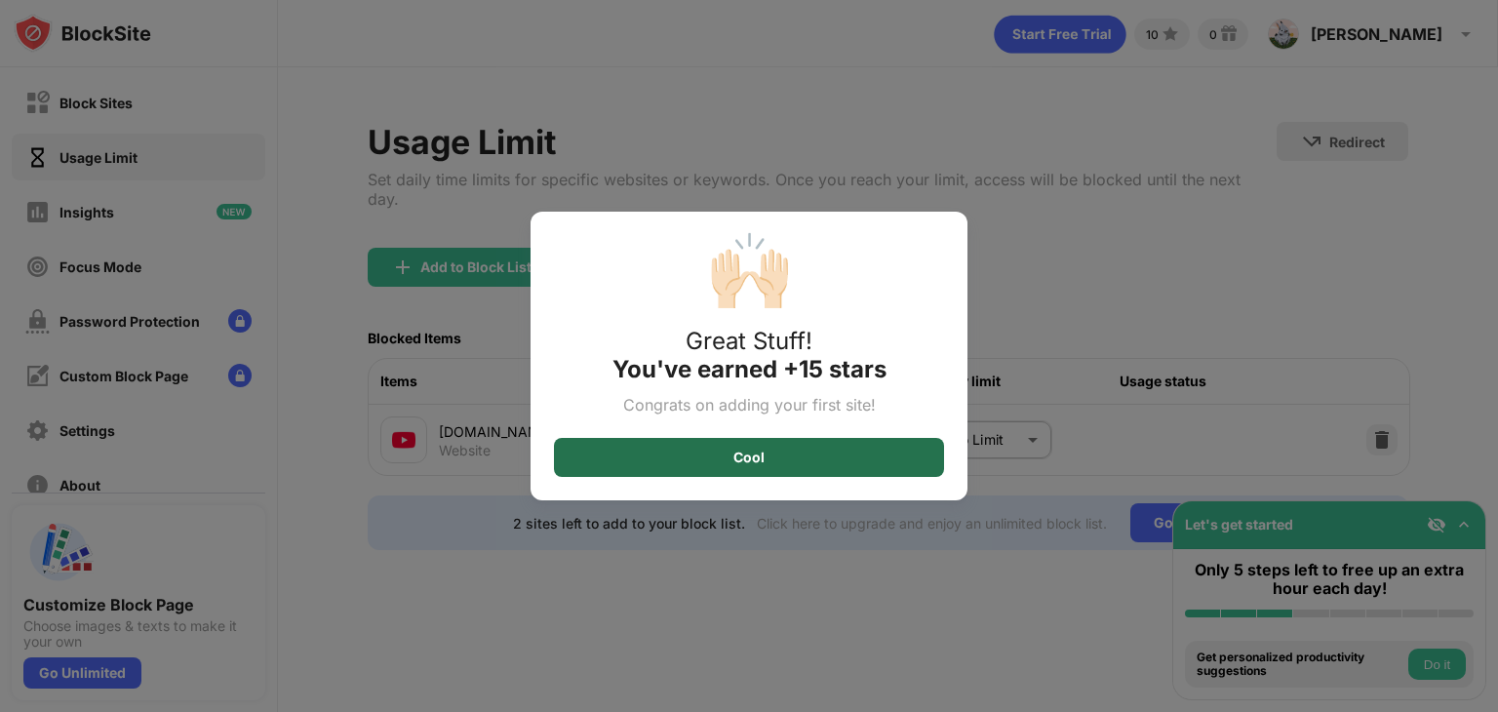
click at [762, 465] on div "Cool" at bounding box center [749, 457] width 390 height 39
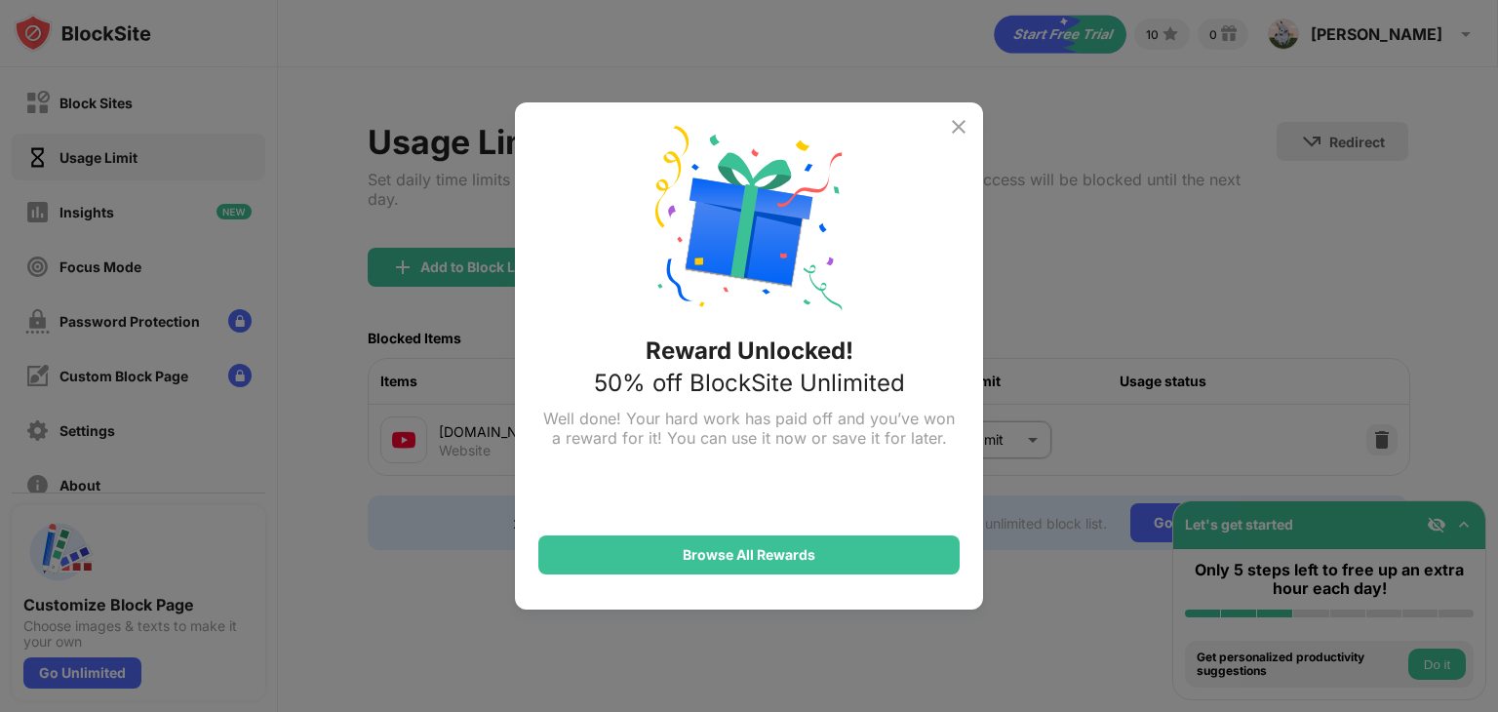
click at [965, 125] on img at bounding box center [958, 126] width 23 height 23
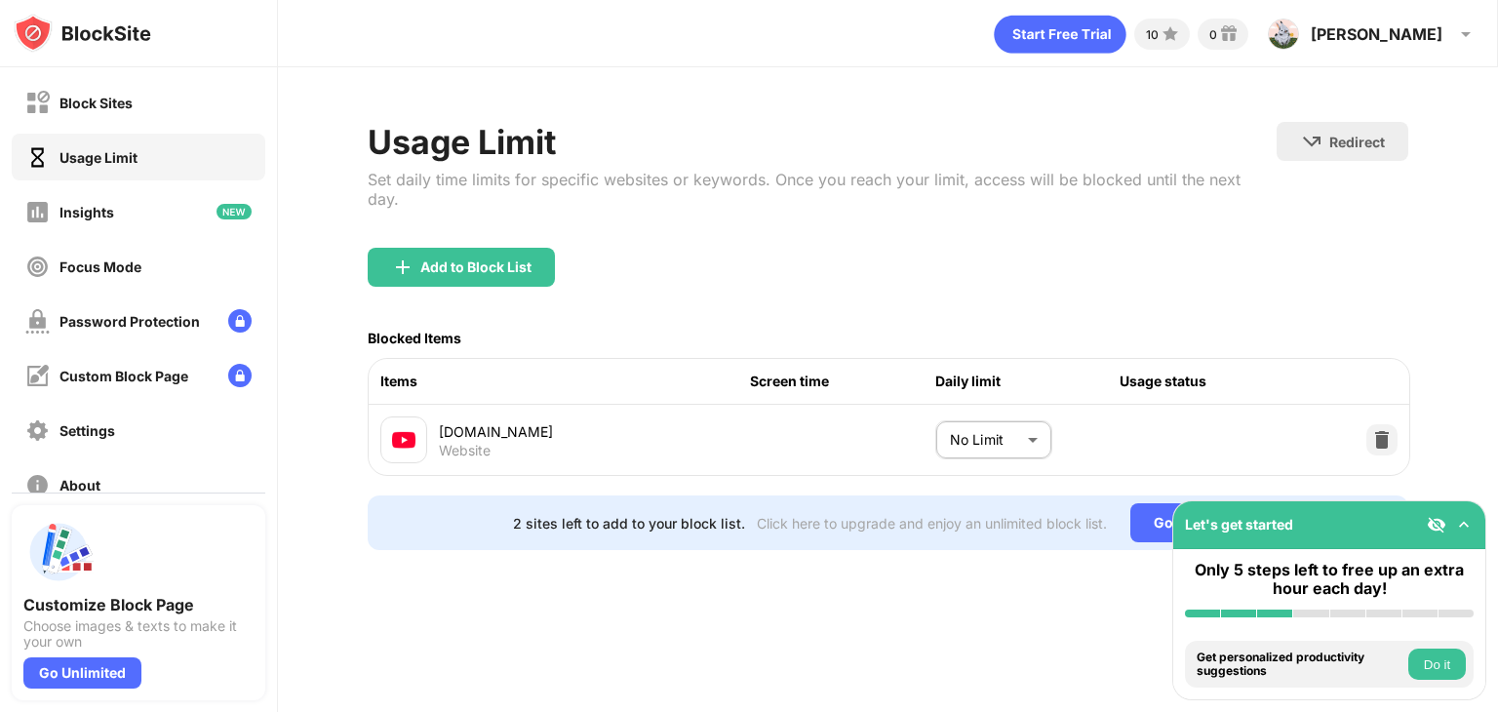
click at [813, 371] on div "Screen time" at bounding box center [842, 381] width 185 height 21
click at [960, 371] on div "Daily limit" at bounding box center [1027, 381] width 185 height 21
click at [984, 413] on body "Block Sites Usage Limit Insights Focus Mode Password Protection Custom Block Pa…" at bounding box center [749, 356] width 1498 height 712
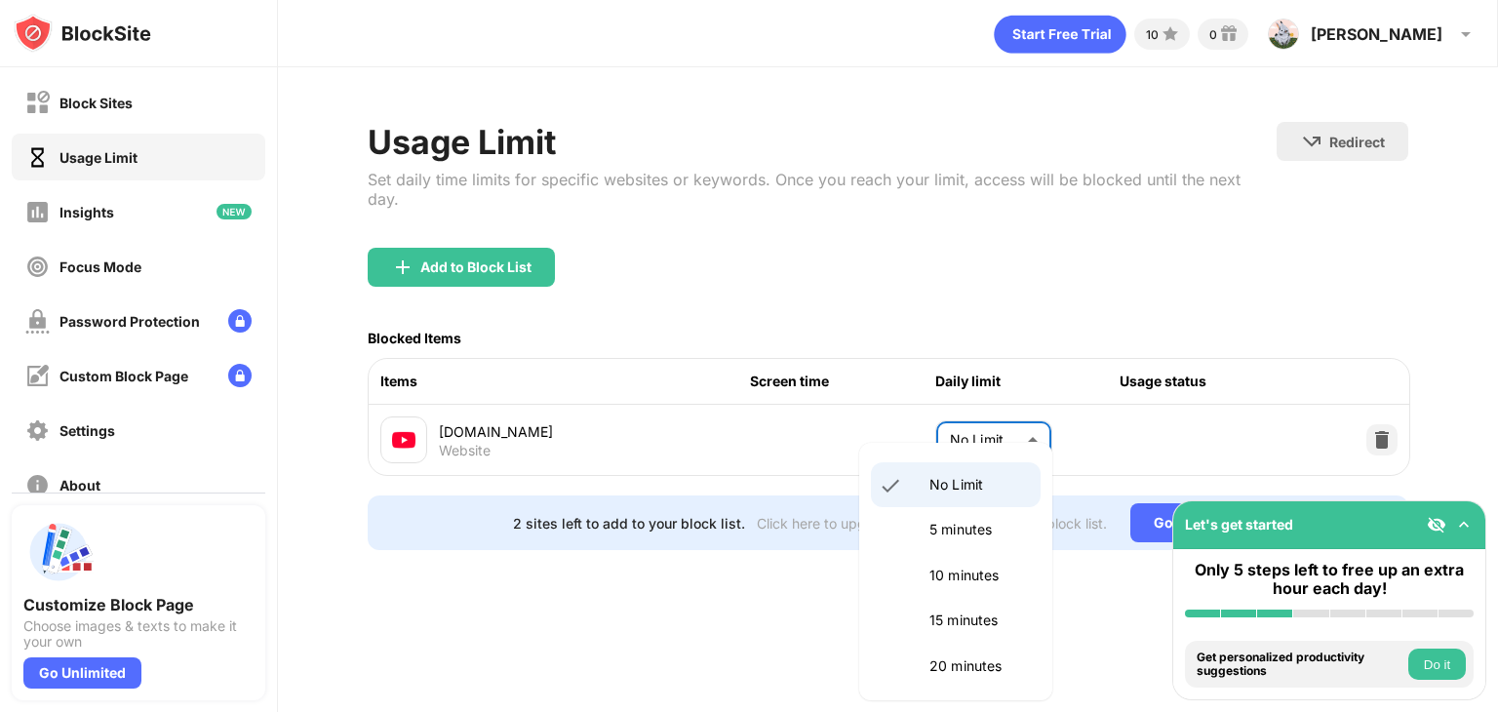
click at [968, 530] on p "5 minutes" at bounding box center [978, 529] width 99 height 21
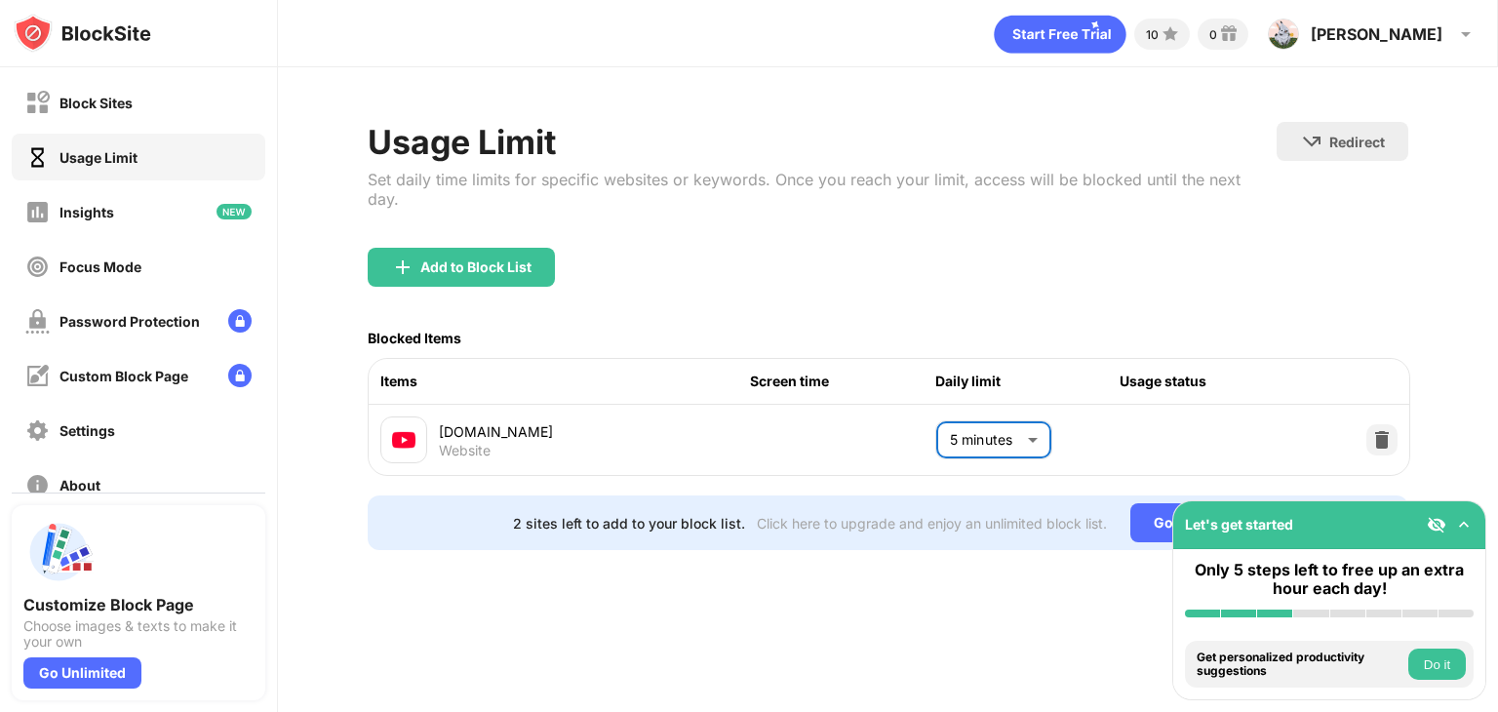
click at [999, 409] on body "Block Sites Usage Limit Insights Focus Mode Password Protection Custom Block Pa…" at bounding box center [749, 356] width 1498 height 712
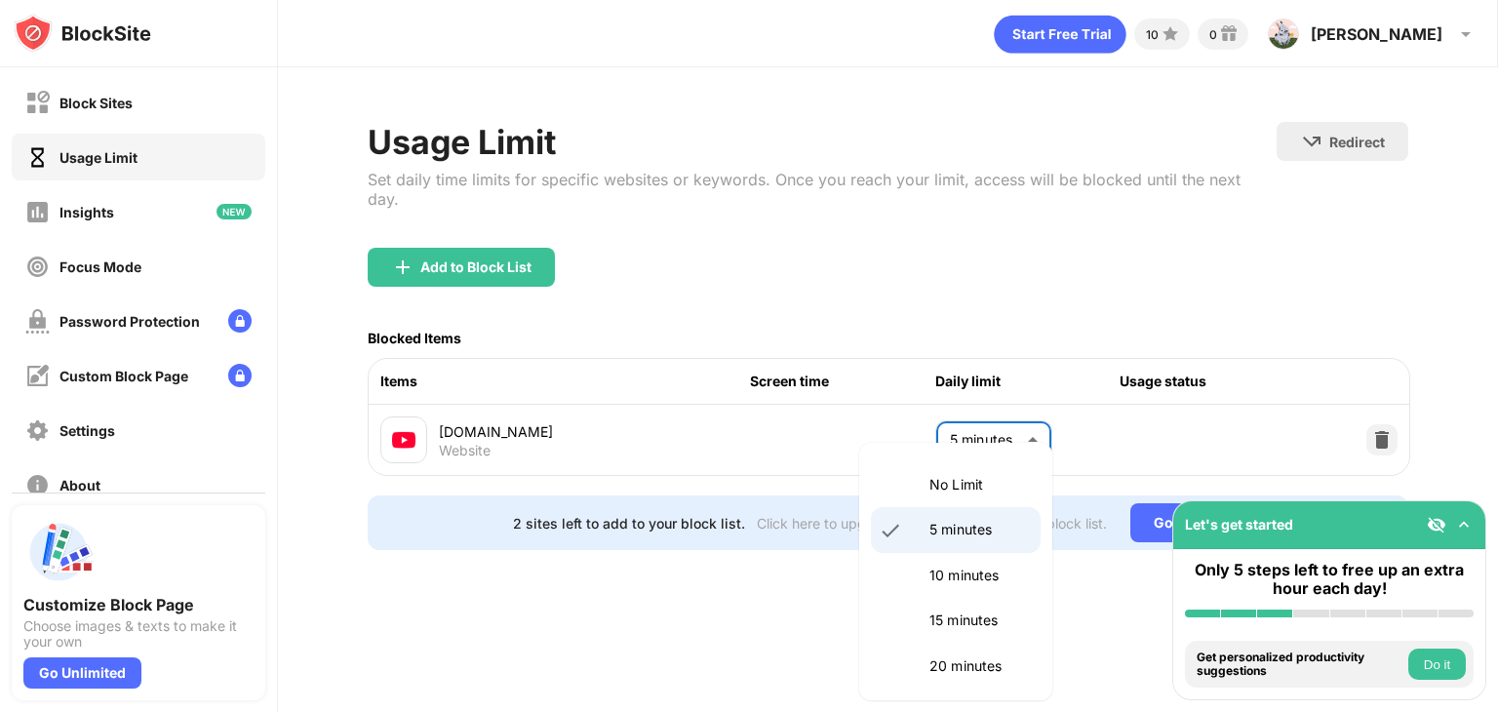
click at [981, 571] on p "10 minutes" at bounding box center [978, 575] width 99 height 21
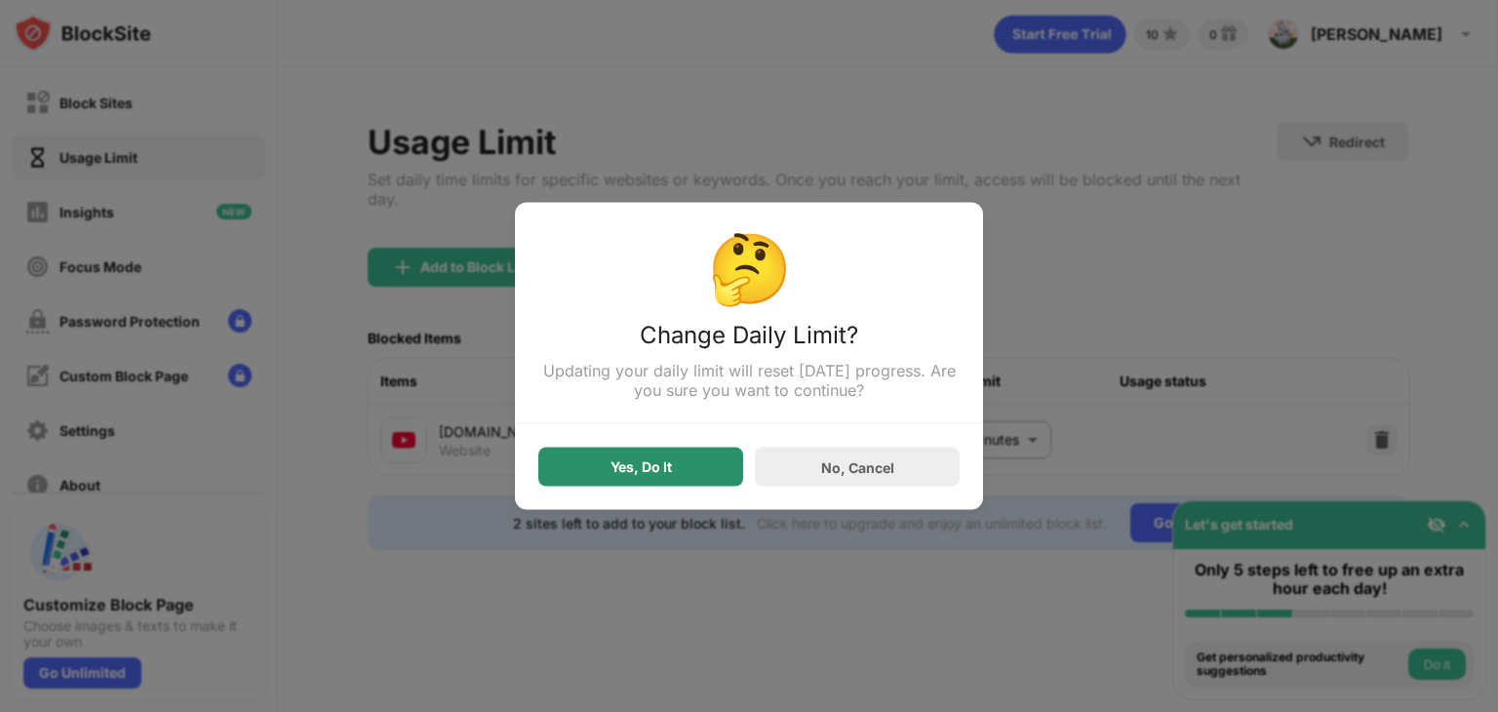
click at [713, 462] on div "Yes, Do It" at bounding box center [640, 467] width 205 height 39
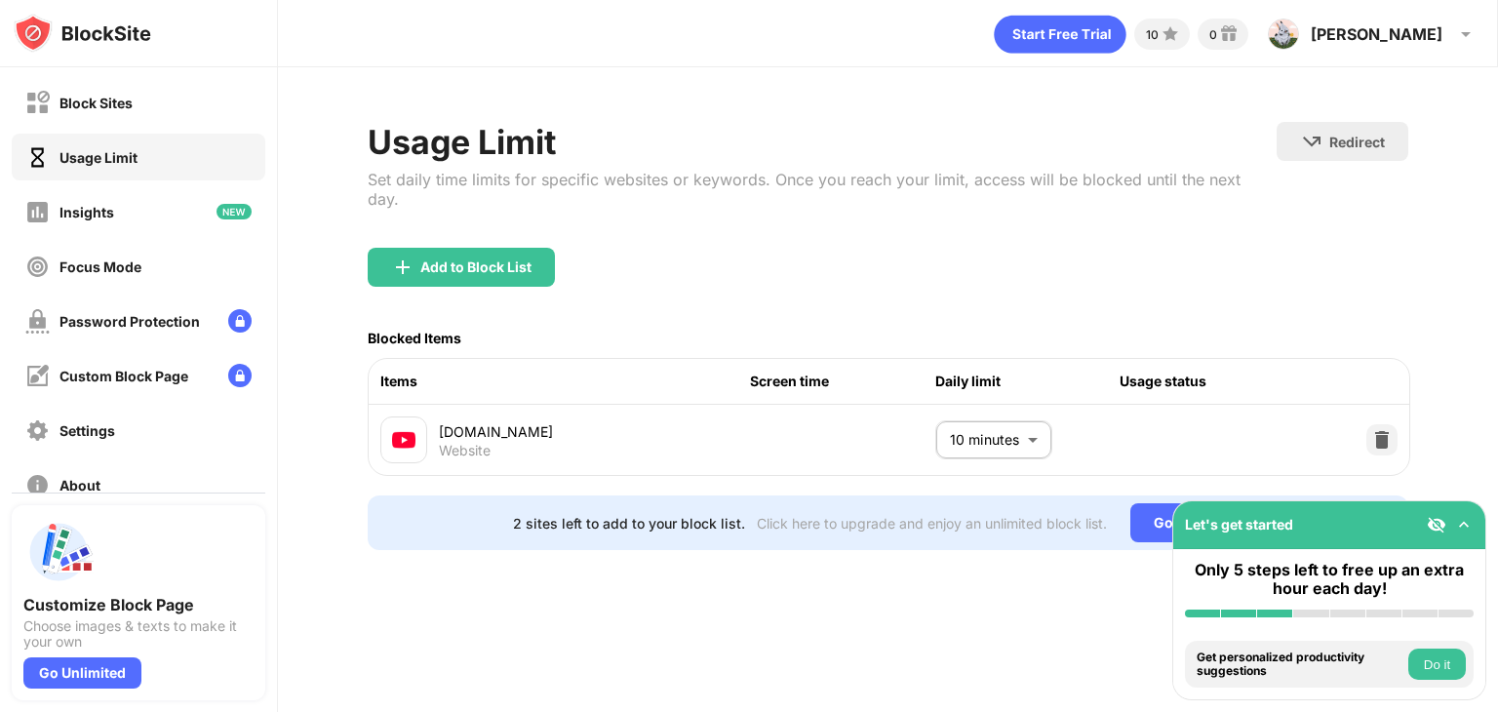
click at [517, 421] on div "youtube.com" at bounding box center [594, 431] width 311 height 20
click at [1202, 371] on div "Usage status" at bounding box center [1211, 381] width 185 height 21
click at [801, 371] on div "Screen time" at bounding box center [842, 381] width 185 height 21
click at [798, 371] on div "Screen time" at bounding box center [842, 381] width 185 height 21
click at [1022, 421] on body "Block Sites Usage Limit Insights Focus Mode Password Protection Custom Block Pa…" at bounding box center [749, 356] width 1498 height 712
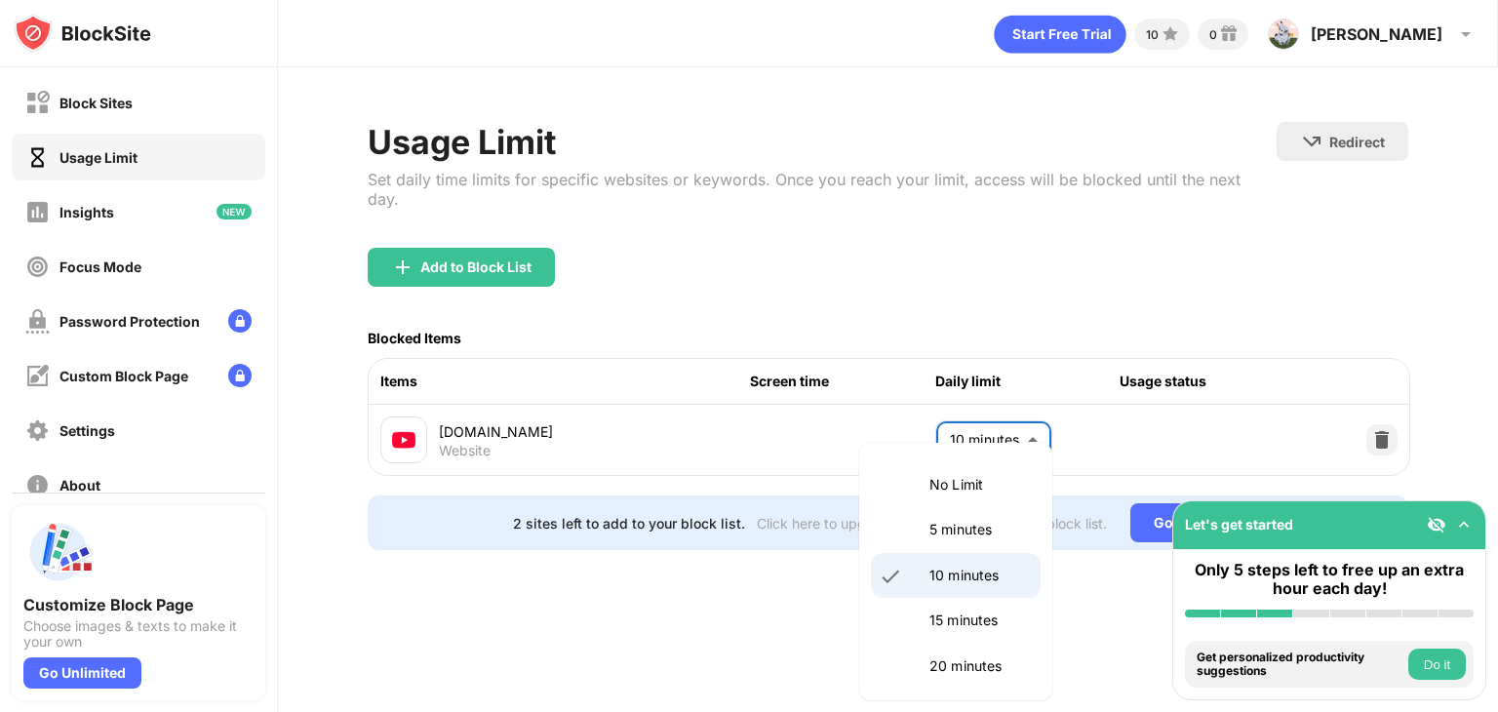
click at [1016, 409] on div at bounding box center [749, 356] width 1498 height 712
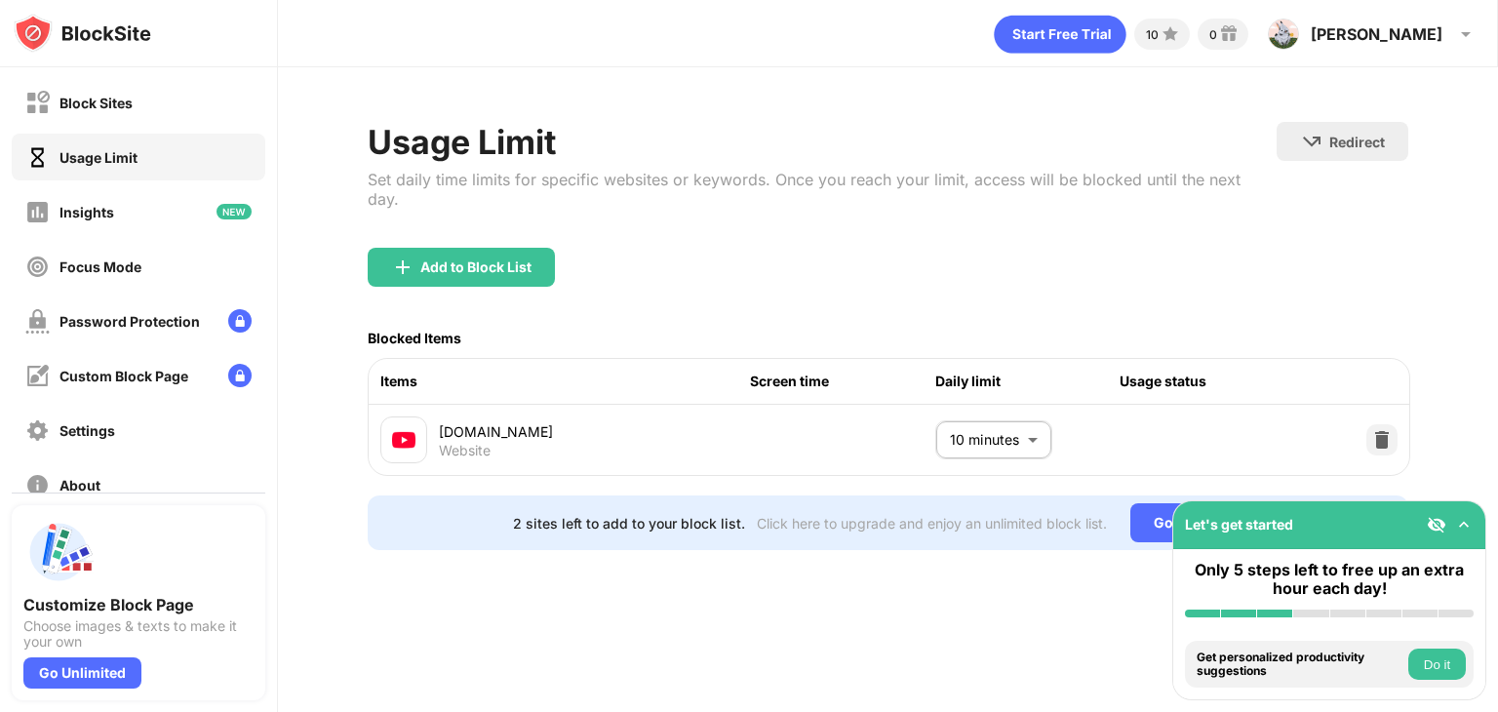
click at [1467, 524] on img at bounding box center [1464, 525] width 20 height 20
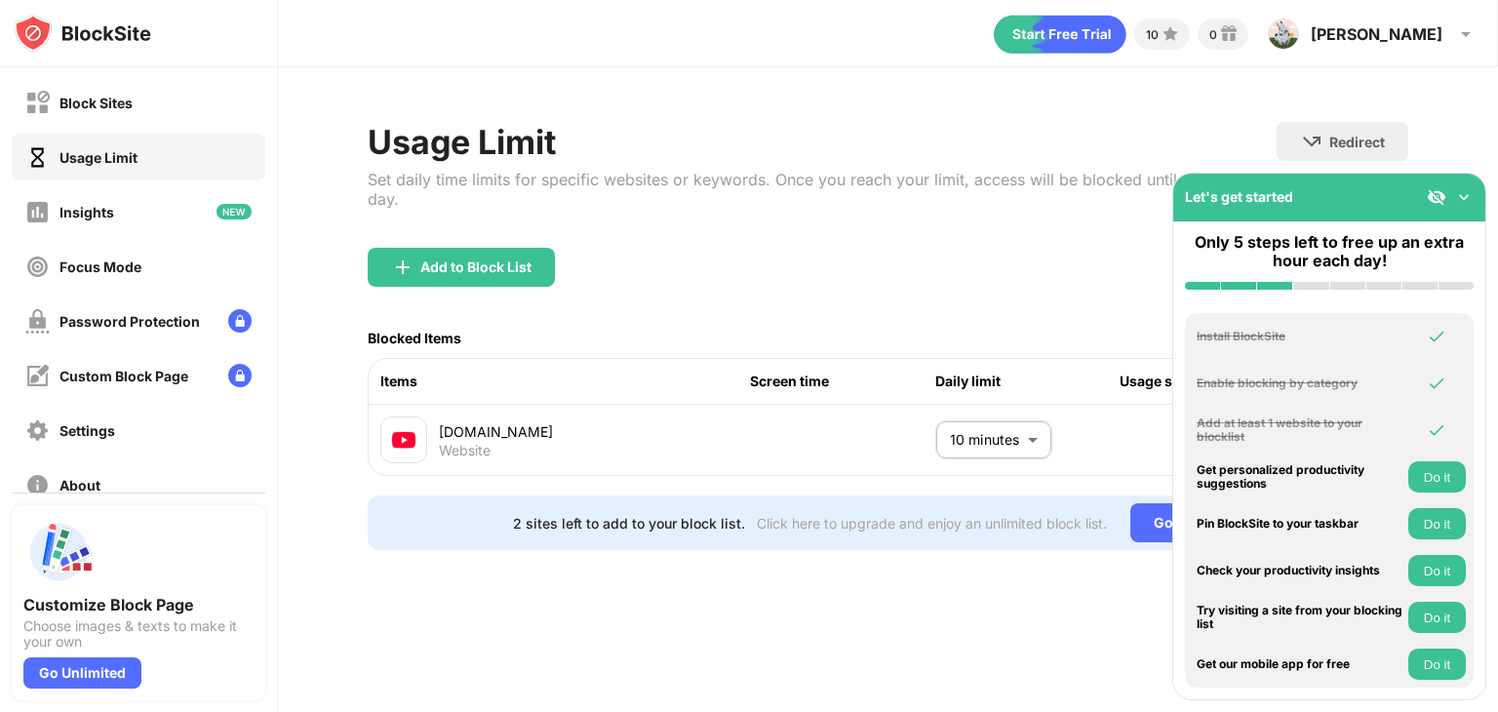
click at [1464, 195] on img at bounding box center [1464, 197] width 20 height 20
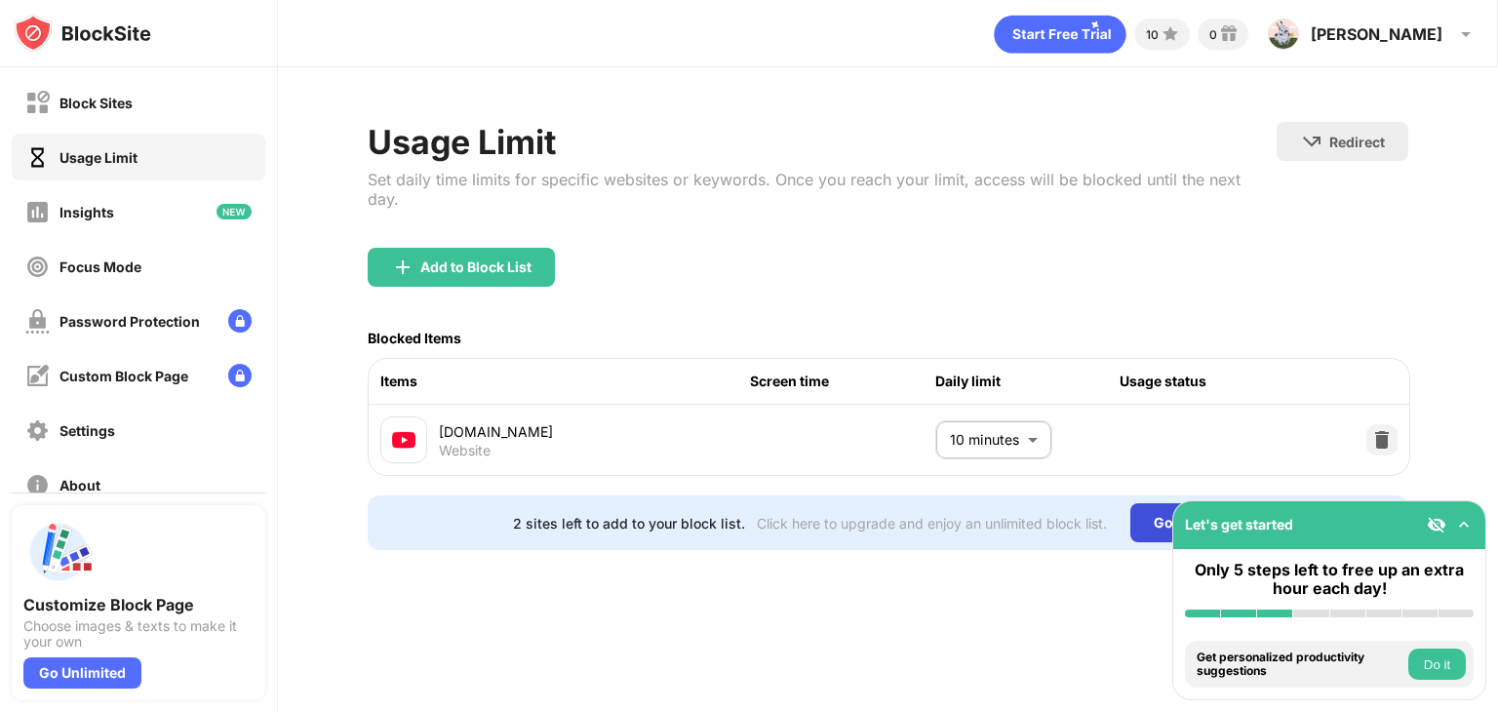
click at [1147, 513] on div "Go Unlimited" at bounding box center [1197, 522] width 134 height 39
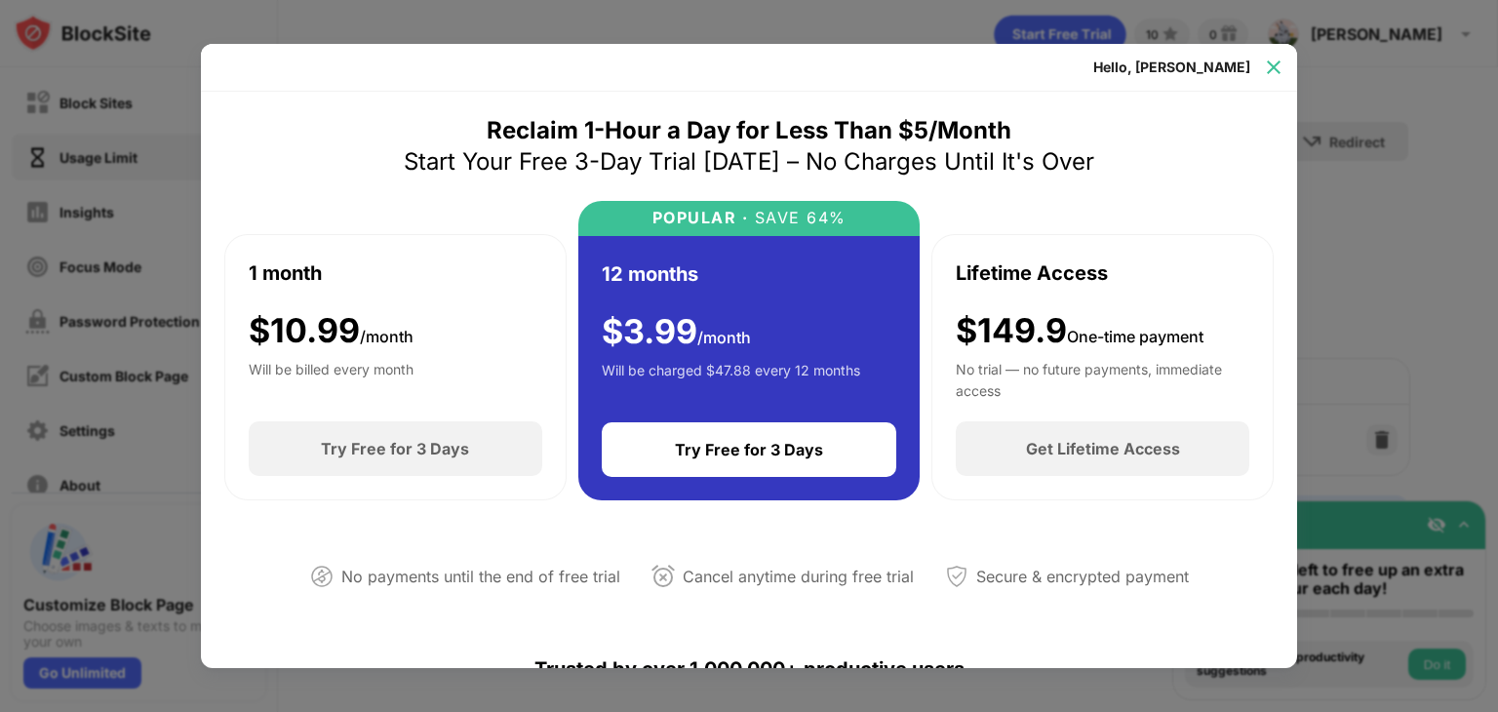
click at [1277, 70] on img at bounding box center [1274, 68] width 20 height 20
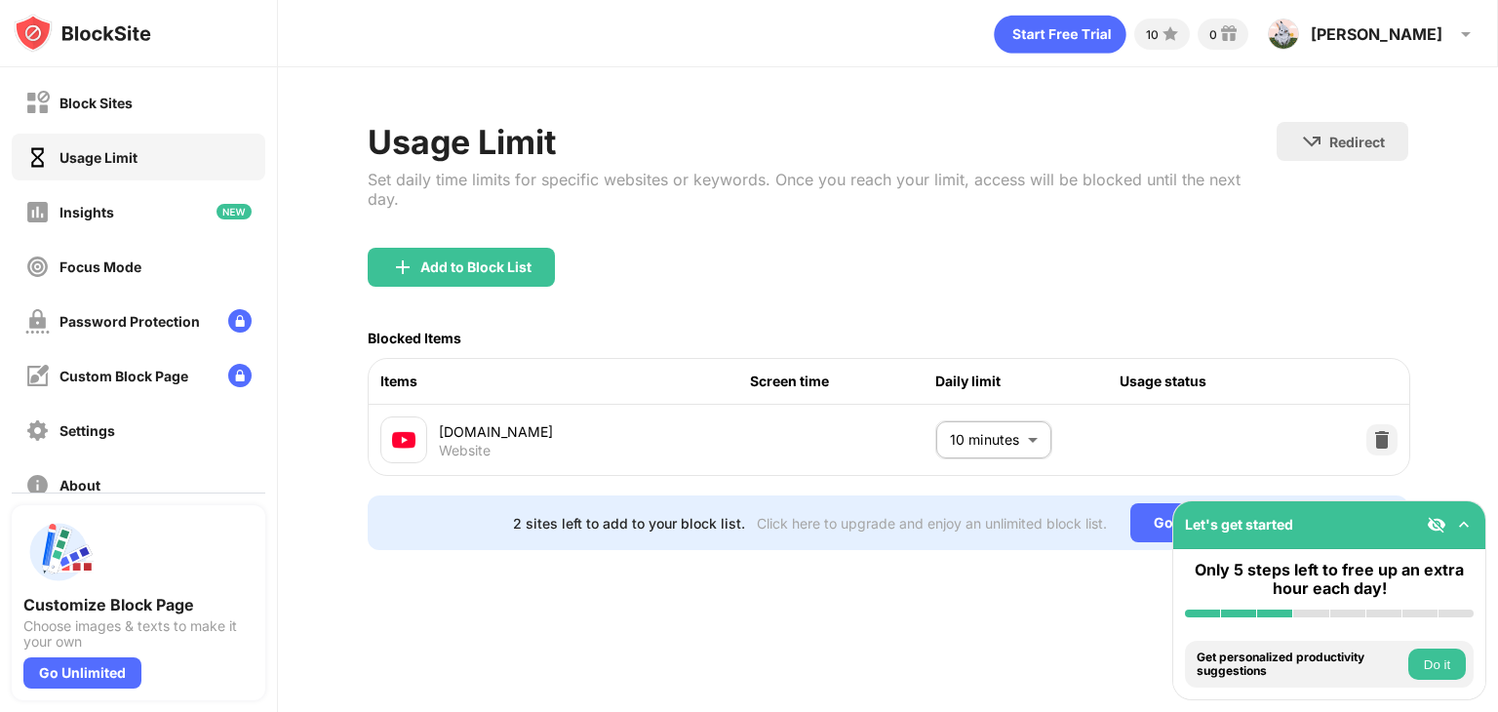
click at [996, 422] on body "Block Sites Usage Limit Insights Focus Mode Password Protection Custom Block Pa…" at bounding box center [749, 356] width 1498 height 712
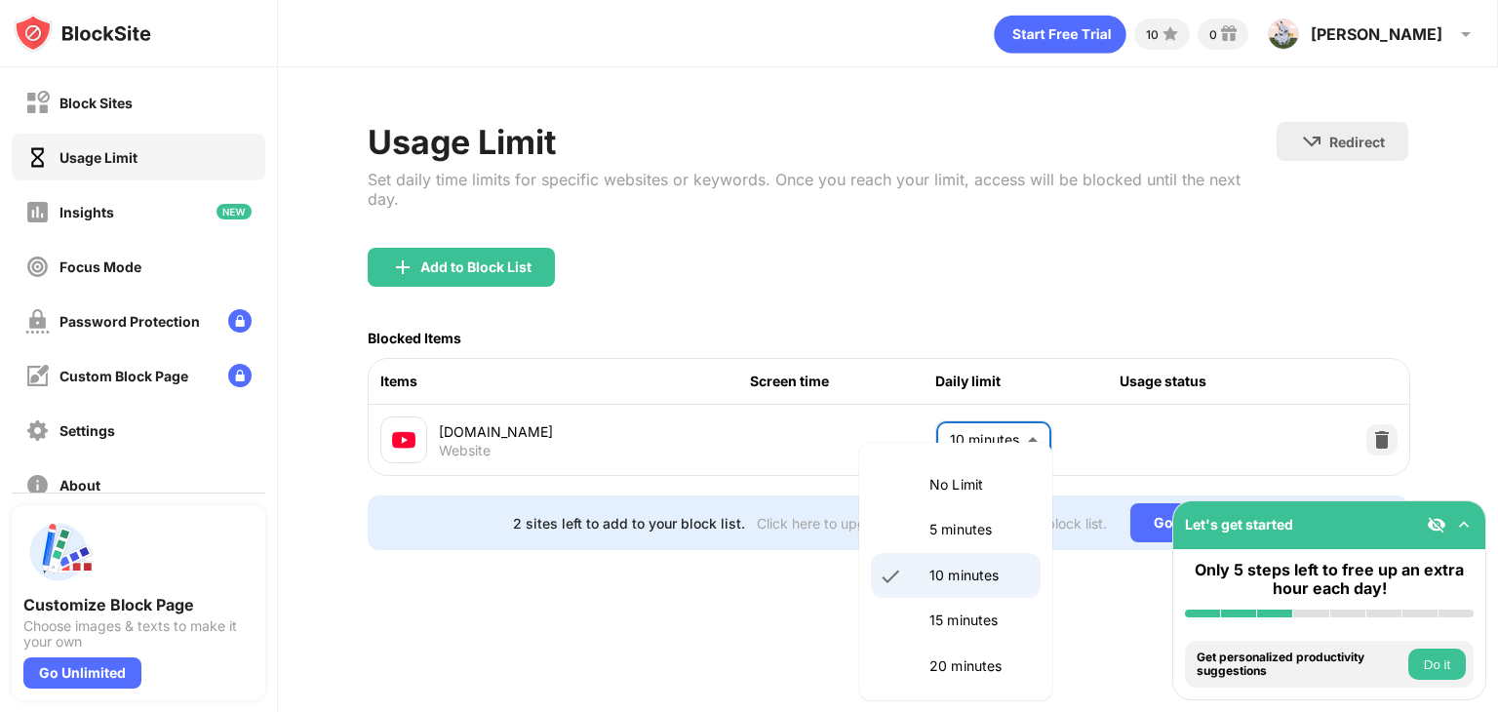
click at [976, 481] on p "No Limit" at bounding box center [978, 484] width 99 height 21
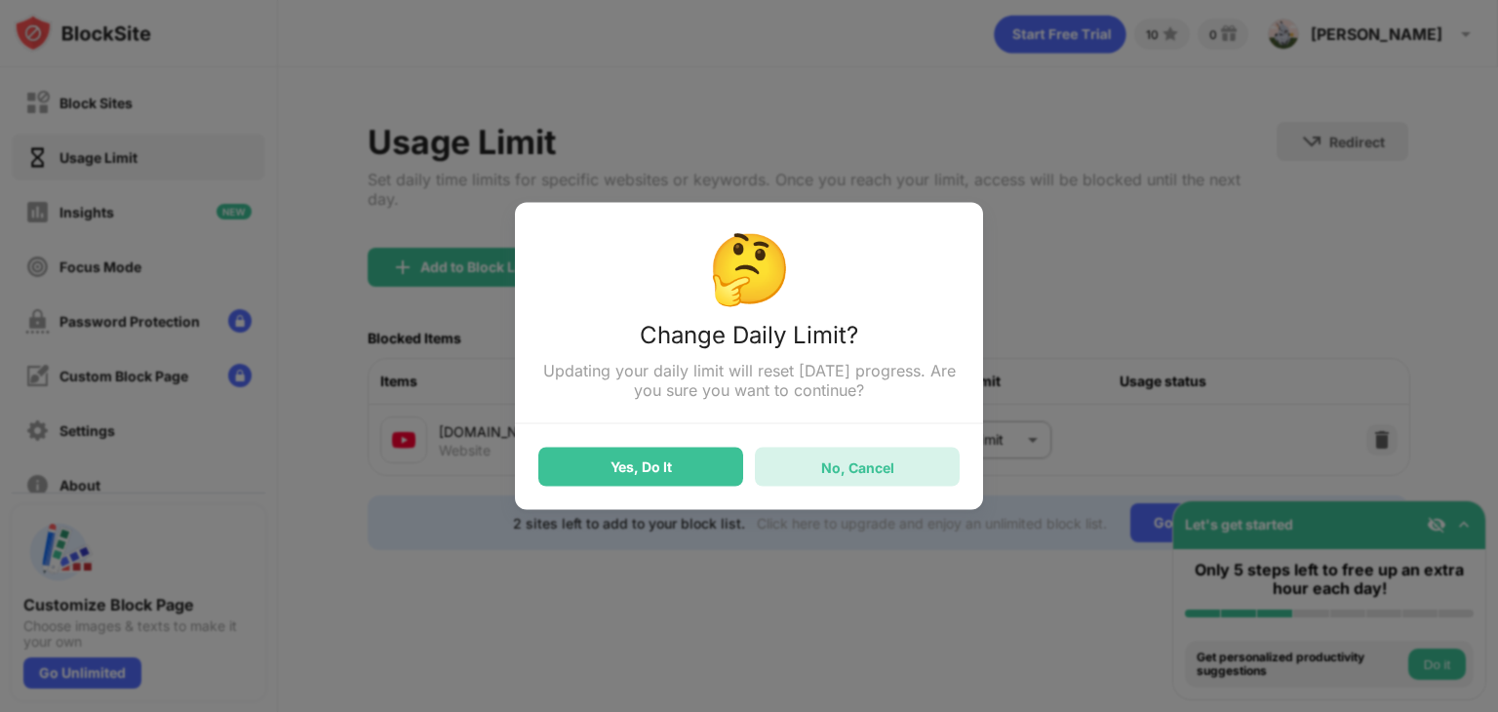
click at [783, 465] on div "No, Cancel" at bounding box center [857, 467] width 205 height 39
type input "**"
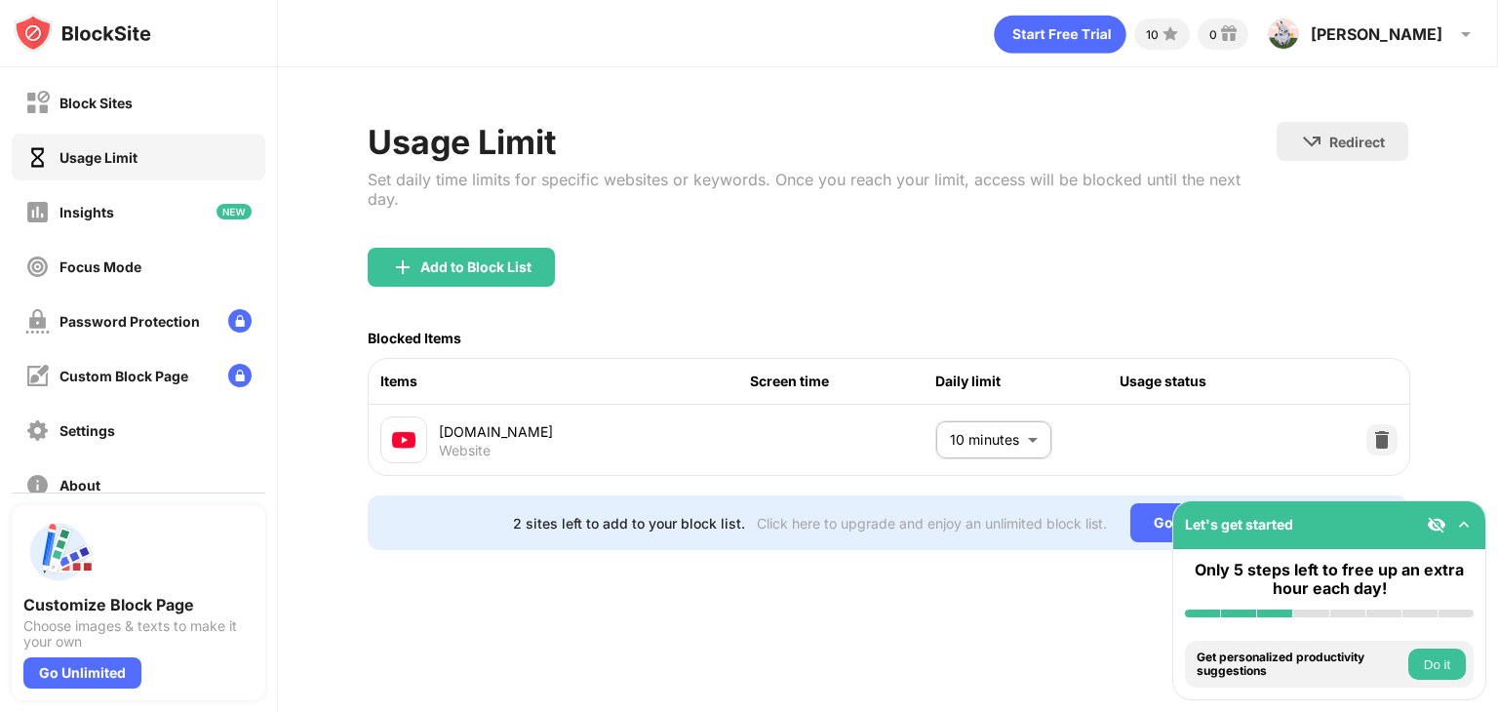
click at [966, 421] on body "Block Sites Usage Limit Insights Focus Mode Password Protection Custom Block Pa…" at bounding box center [749, 356] width 1498 height 712
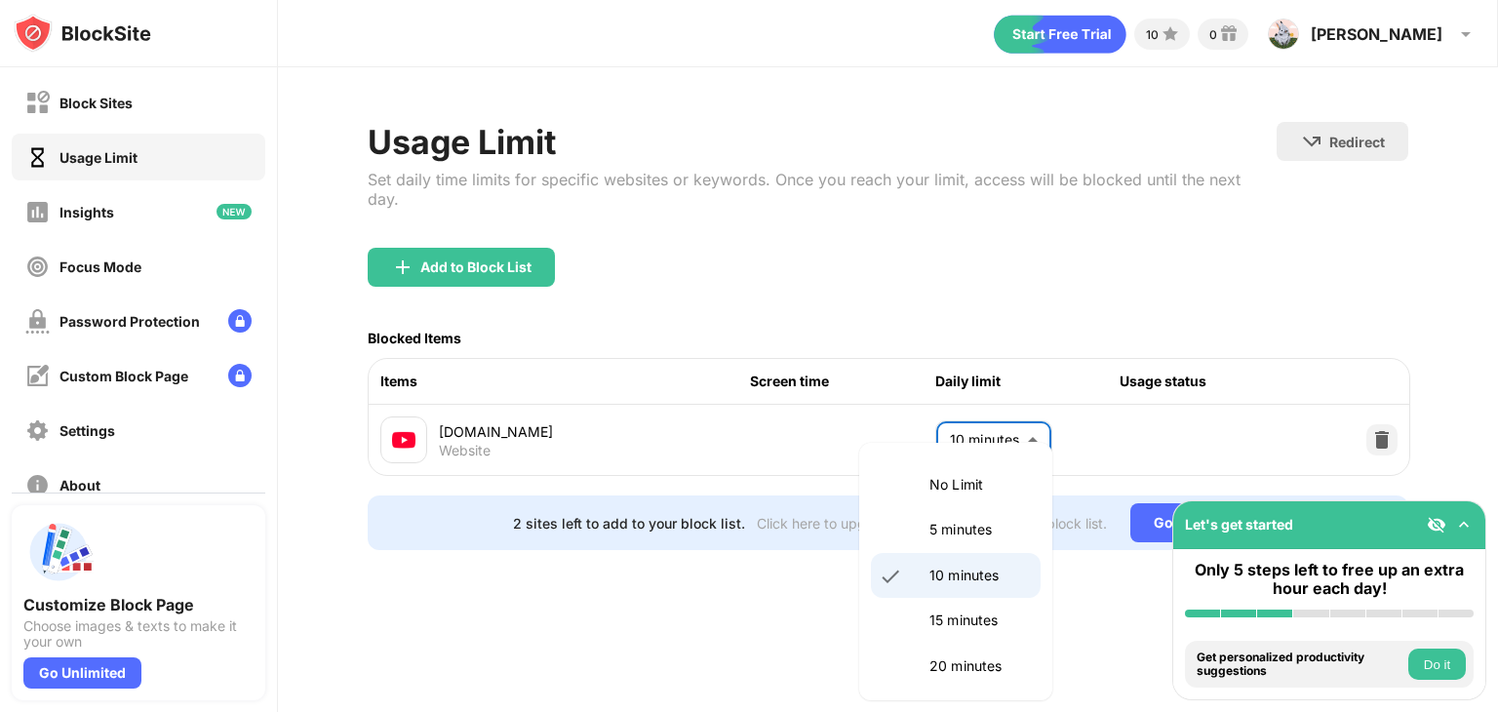
click at [494, 239] on div at bounding box center [749, 356] width 1498 height 712
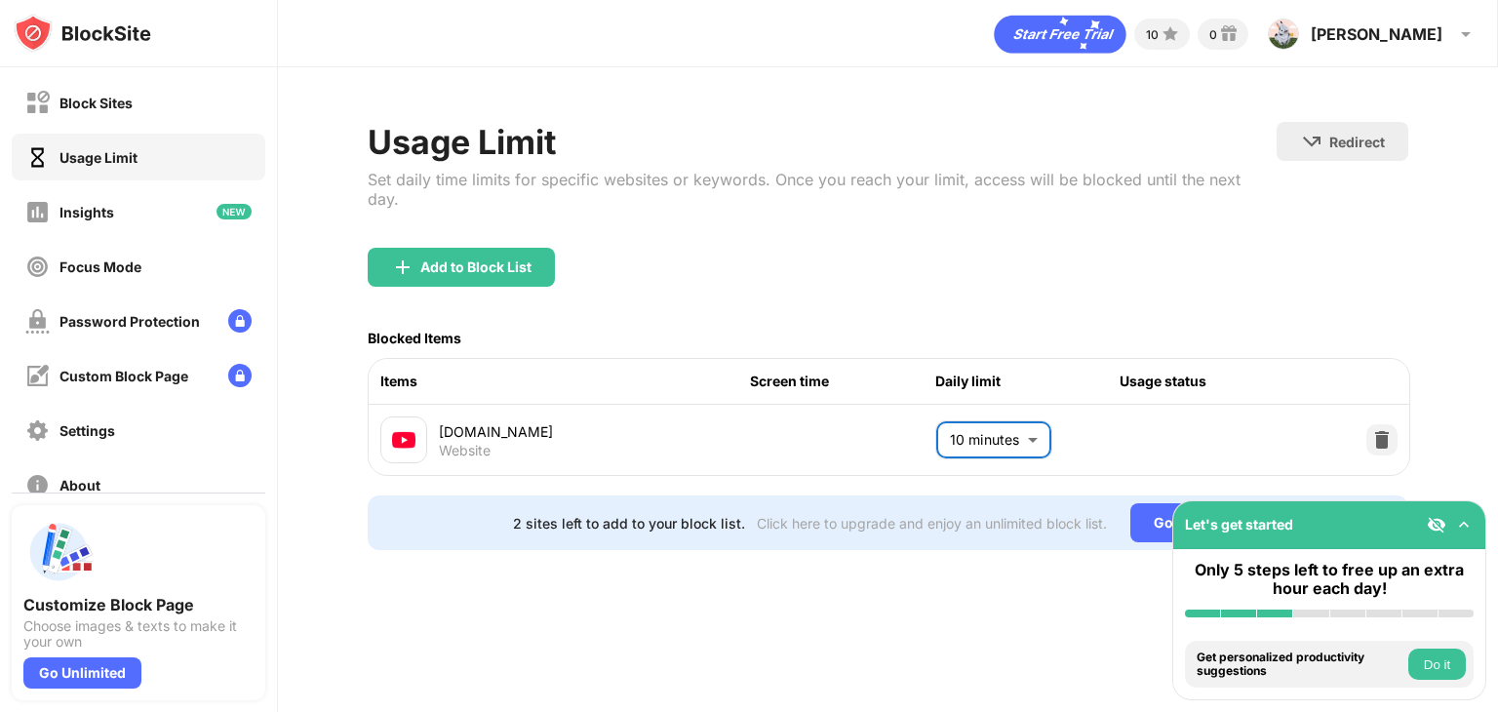
click at [511, 258] on div "Add to Block List" at bounding box center [461, 267] width 187 height 39
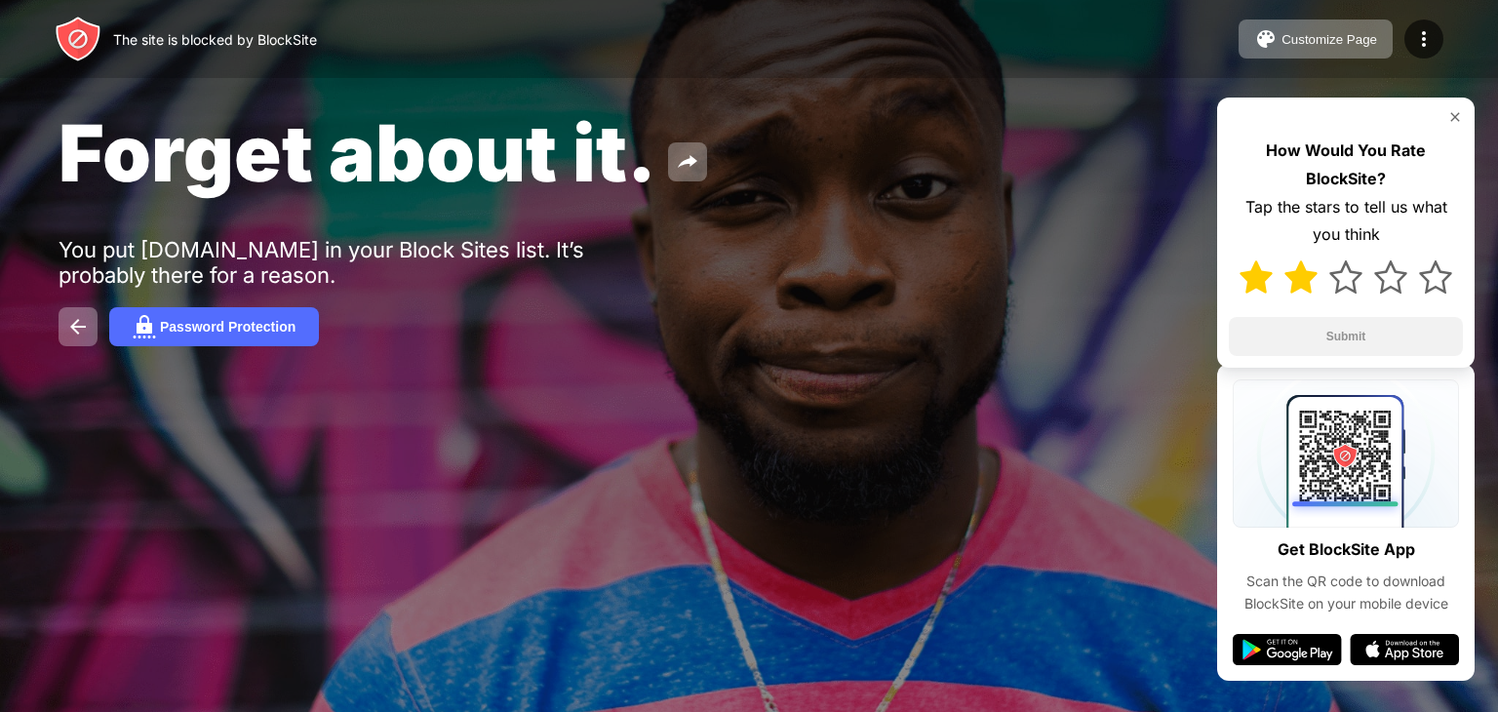
click at [1307, 284] on img at bounding box center [1300, 276] width 33 height 33
click at [1372, 330] on button "Submit" at bounding box center [1346, 336] width 234 height 39
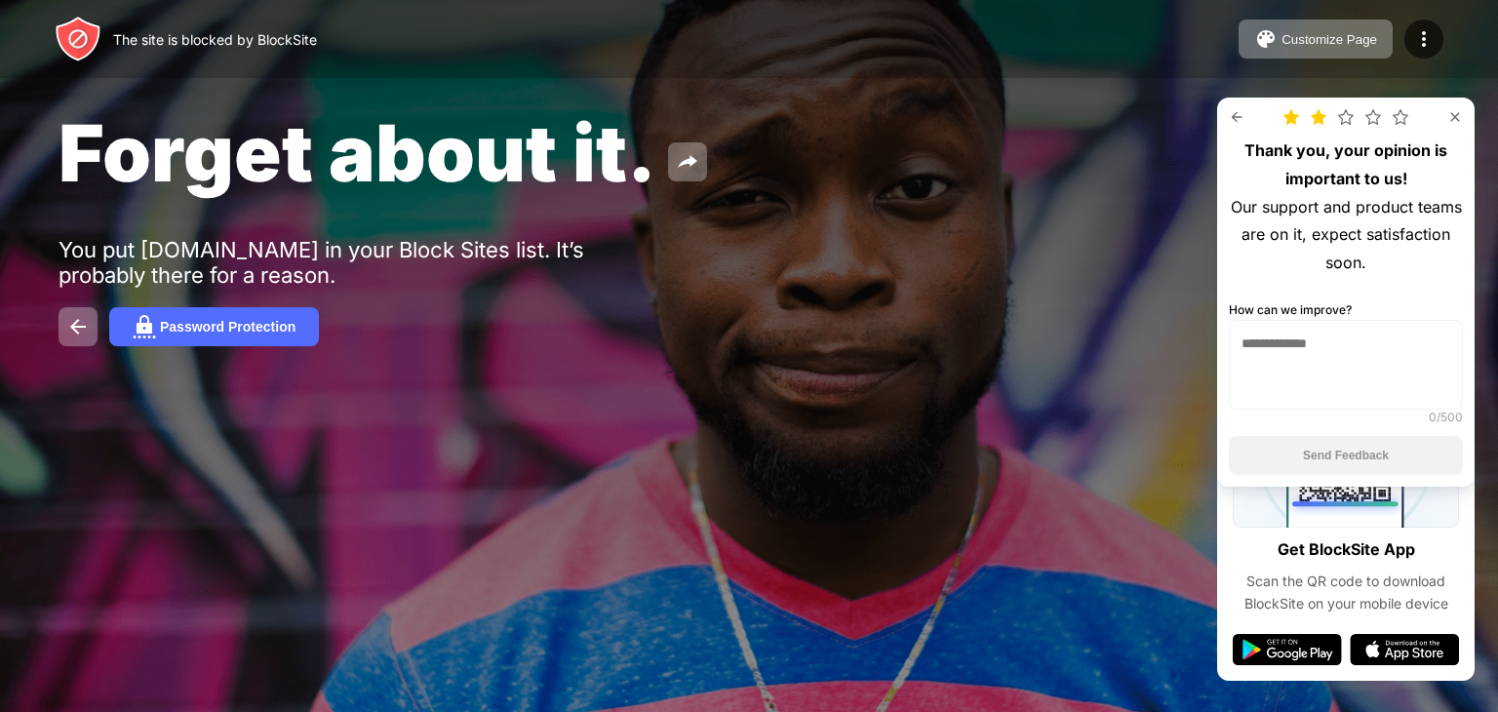
click at [1330, 348] on textarea at bounding box center [1346, 365] width 234 height 90
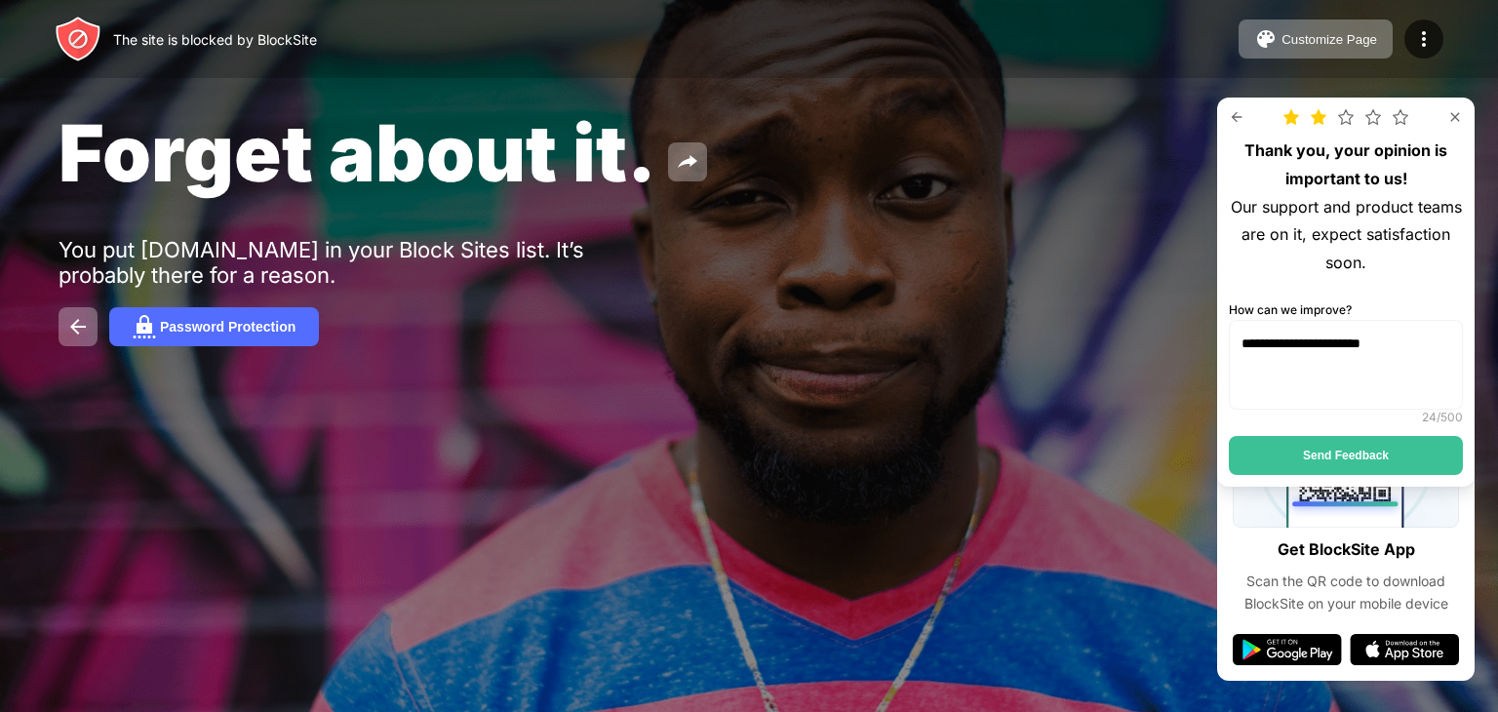
type textarea "**********"
